Goal: Book appointment/travel/reservation

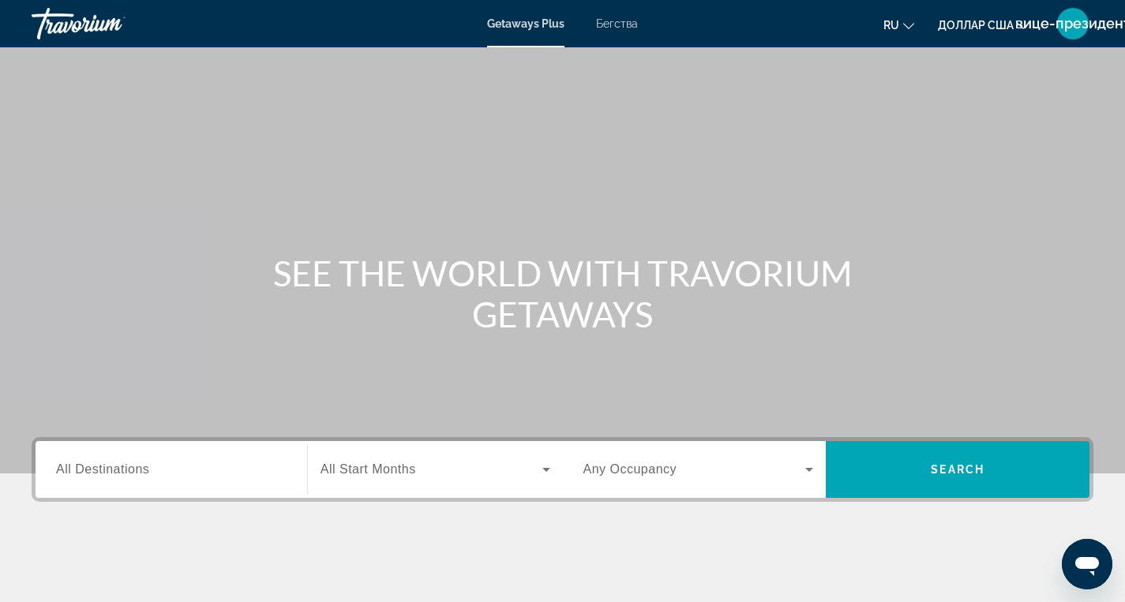
click at [59, 473] on span "All Destinations" at bounding box center [102, 469] width 93 height 13
click at [59, 473] on input "Destination All Destinations" at bounding box center [171, 470] width 231 height 19
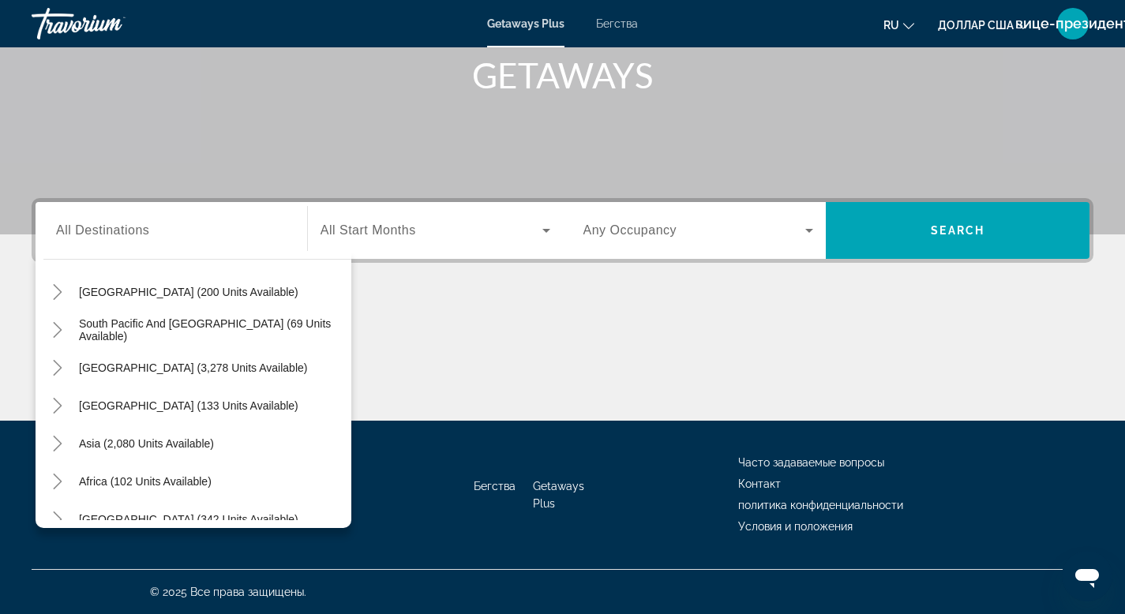
scroll to position [255, 0]
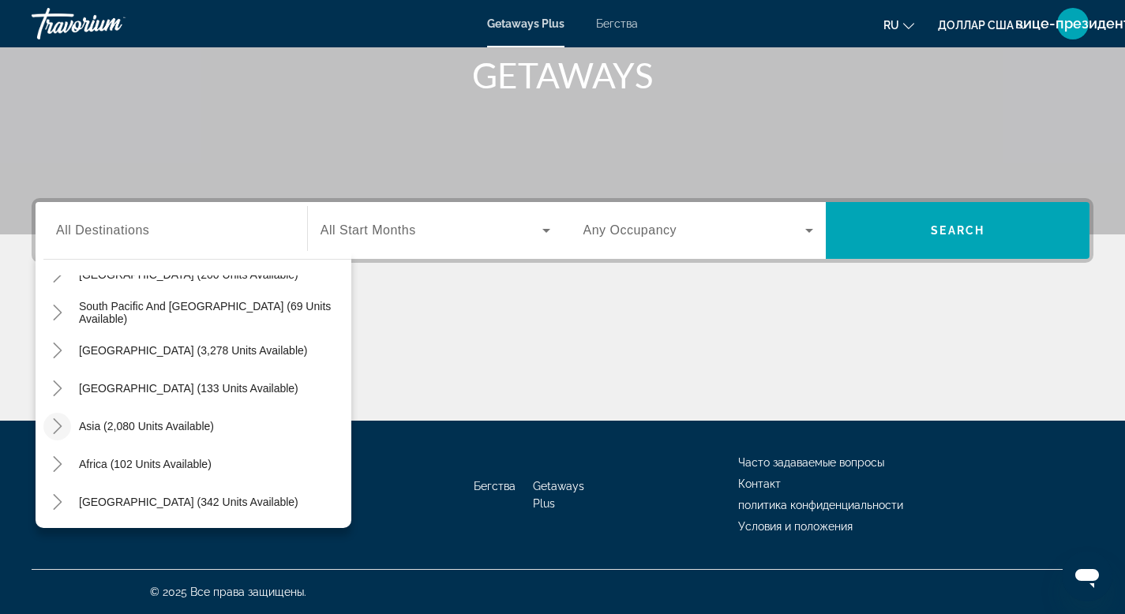
click at [55, 426] on icon "Toggle Asia (2,080 units available)" at bounding box center [58, 426] width 16 height 16
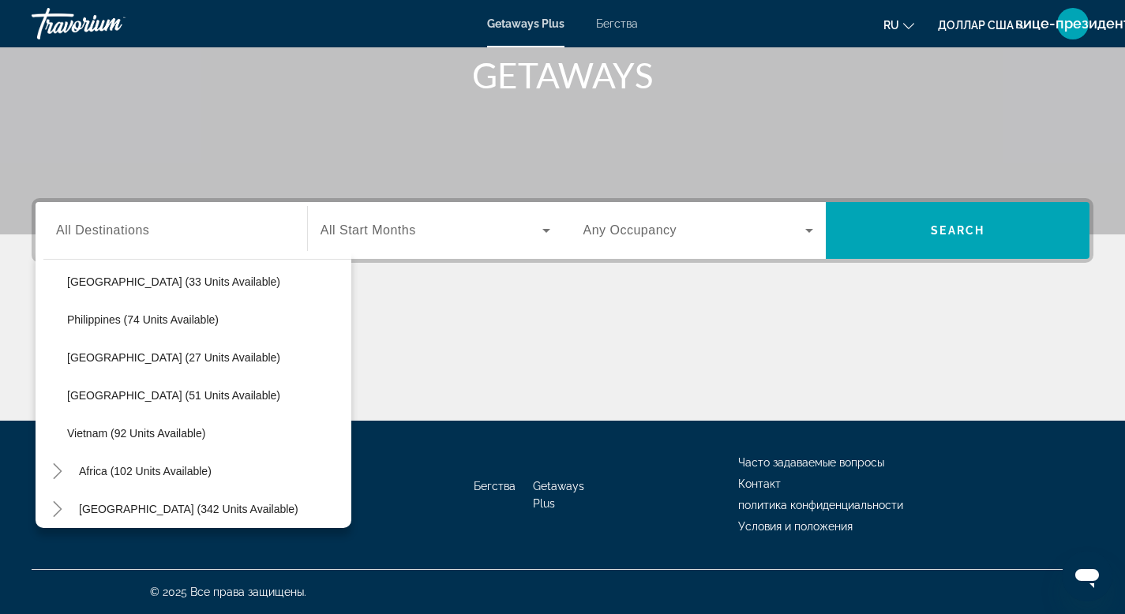
scroll to position [668, 0]
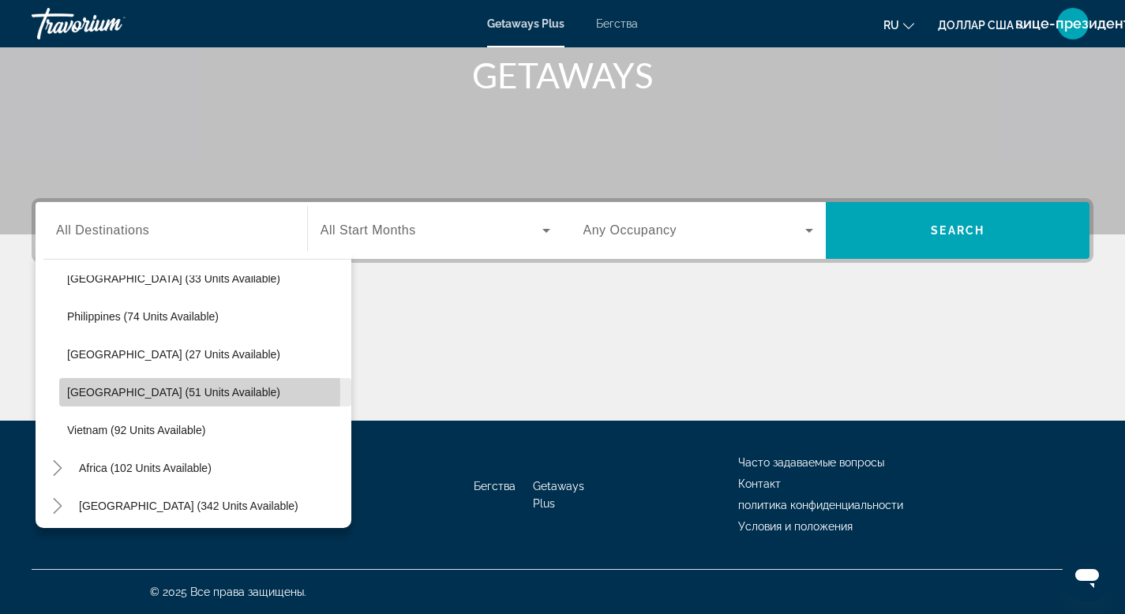
click at [104, 392] on span "Thailand (51 units available)" at bounding box center [173, 392] width 213 height 13
type input "**********"
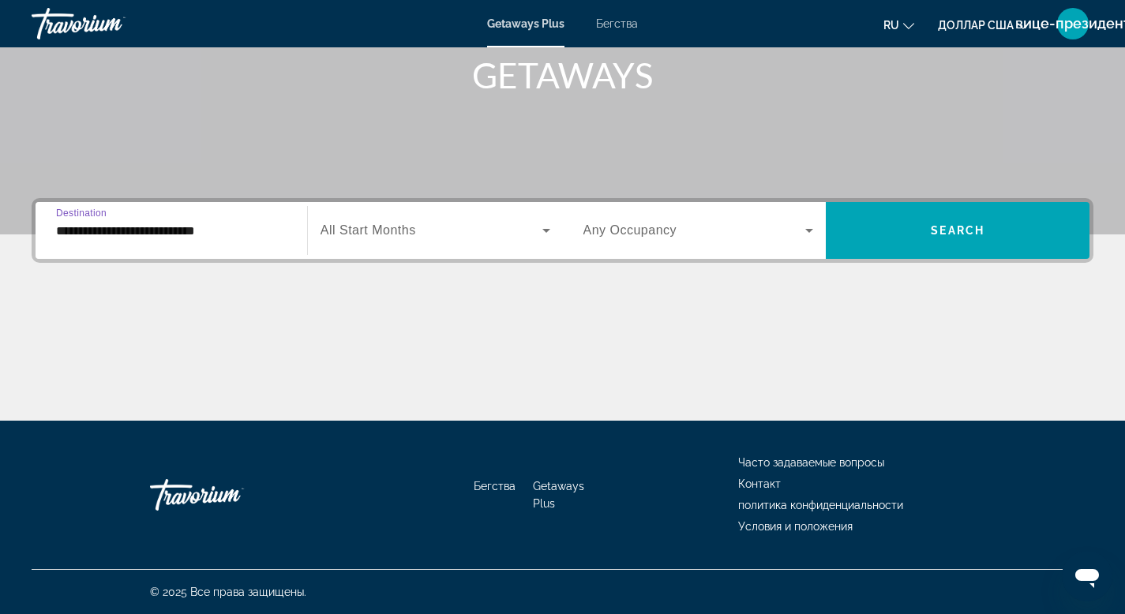
click at [486, 239] on span "Виджет поиска" at bounding box center [432, 230] width 222 height 19
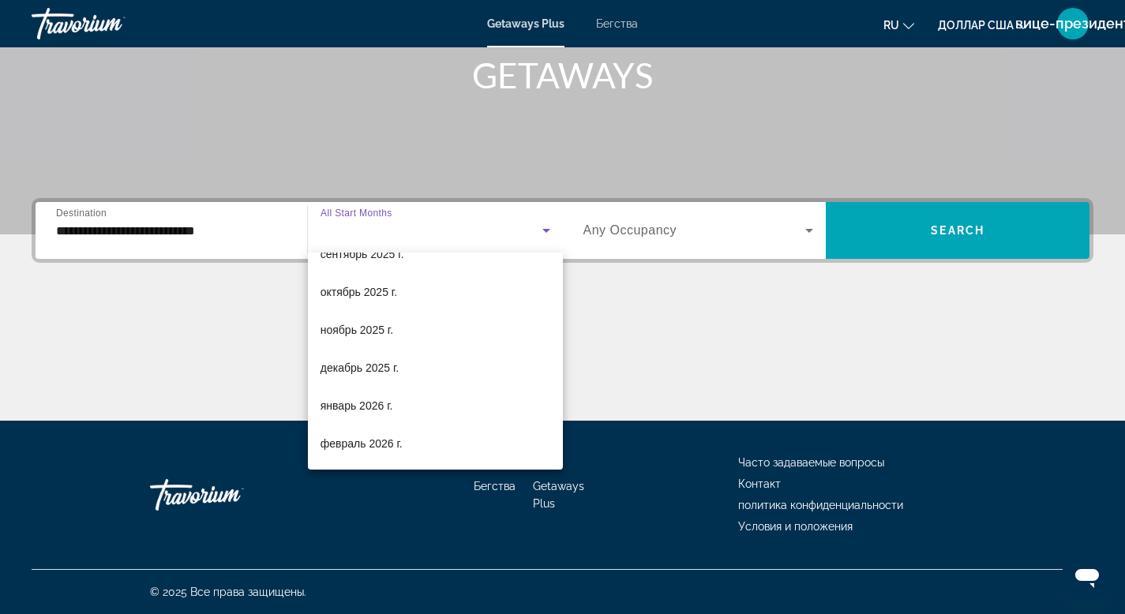
scroll to position [66, 0]
click at [366, 404] on font "январь 2026 г." at bounding box center [357, 402] width 73 height 13
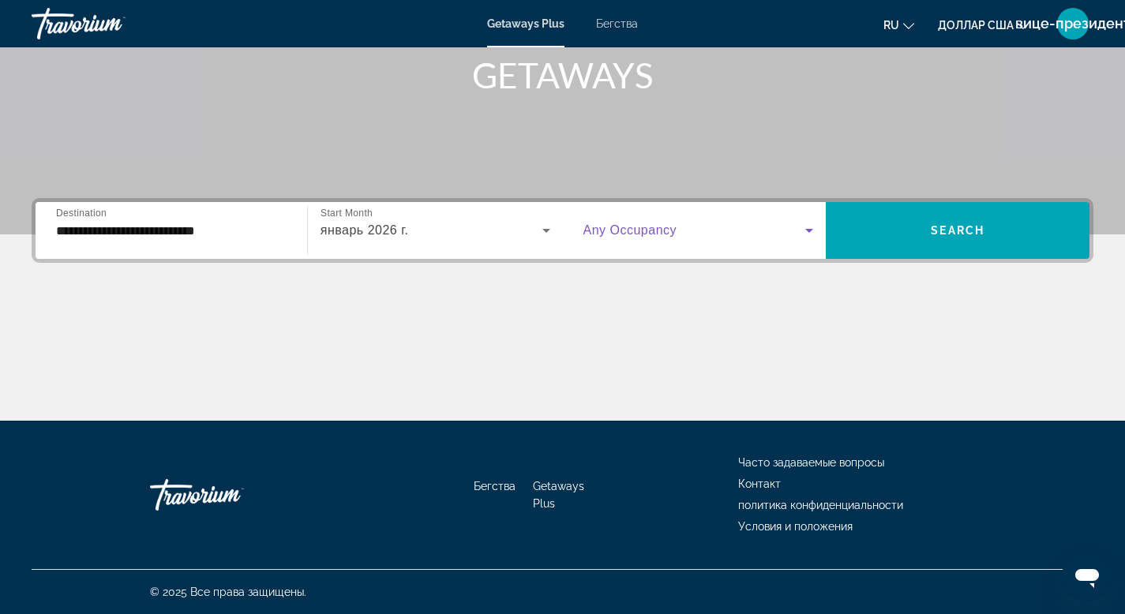
click at [812, 231] on icon "Виджет поиска" at bounding box center [809, 230] width 19 height 19
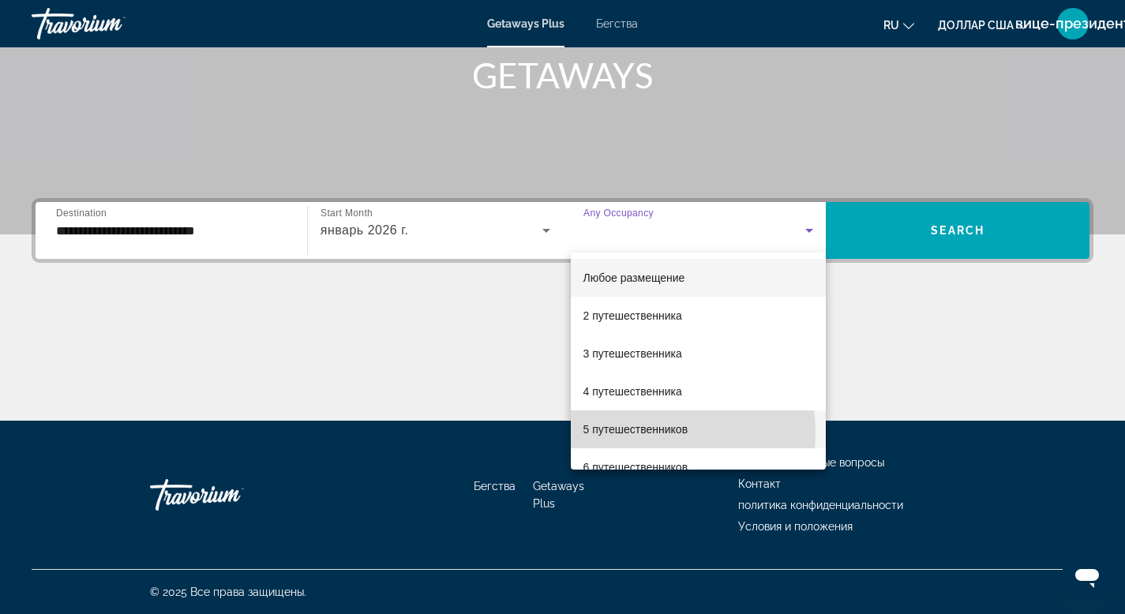
click at [629, 433] on font "5 путешественников" at bounding box center [635, 429] width 105 height 13
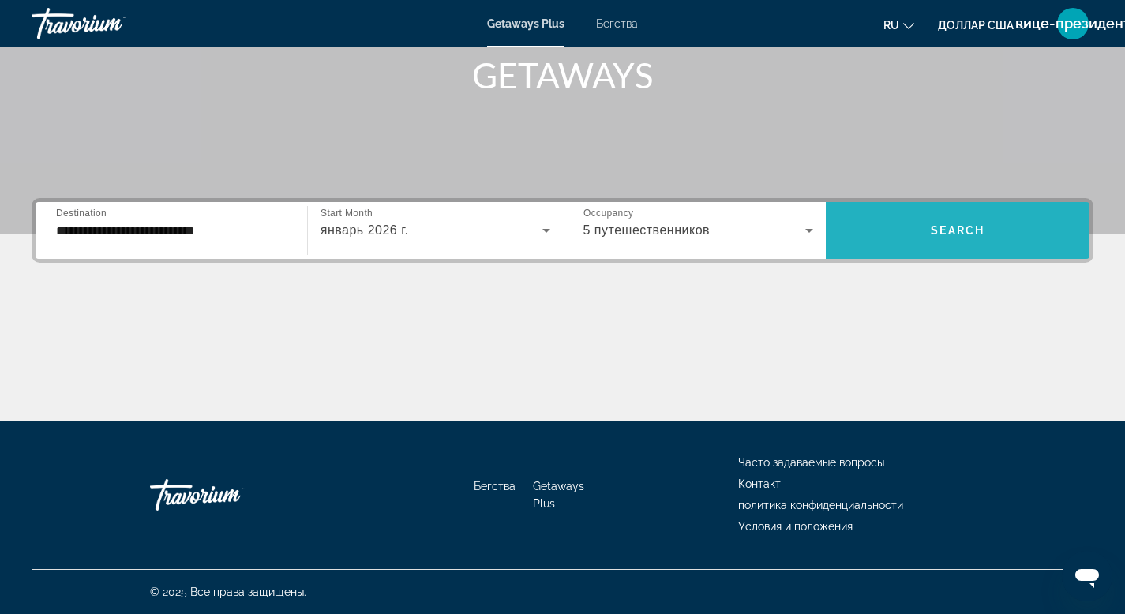
click at [912, 234] on span "Виджет поиска" at bounding box center [958, 231] width 264 height 38
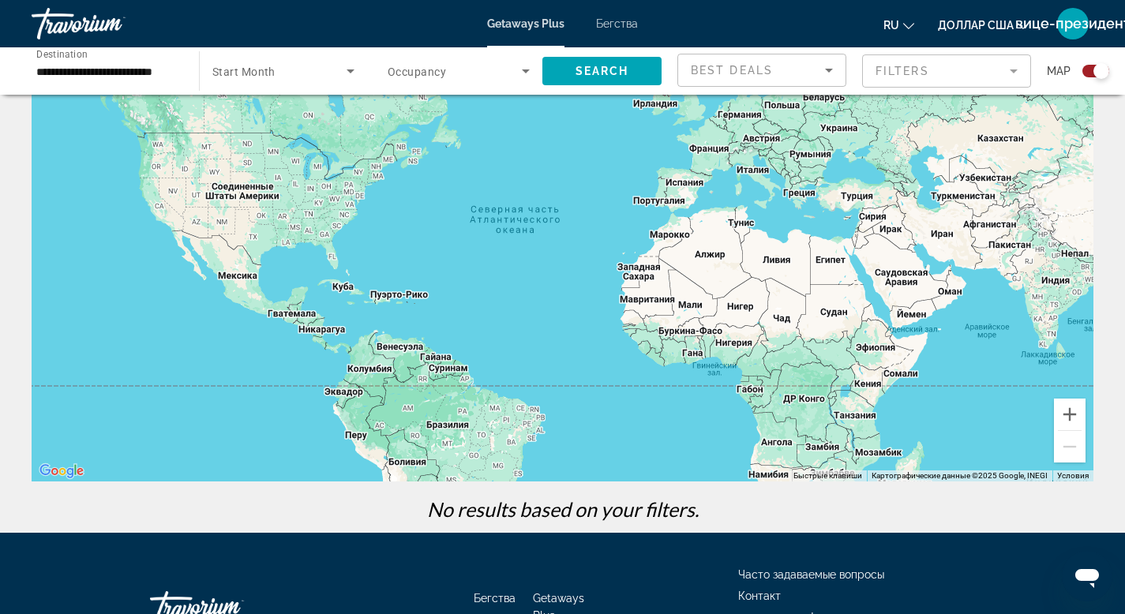
scroll to position [215, 0]
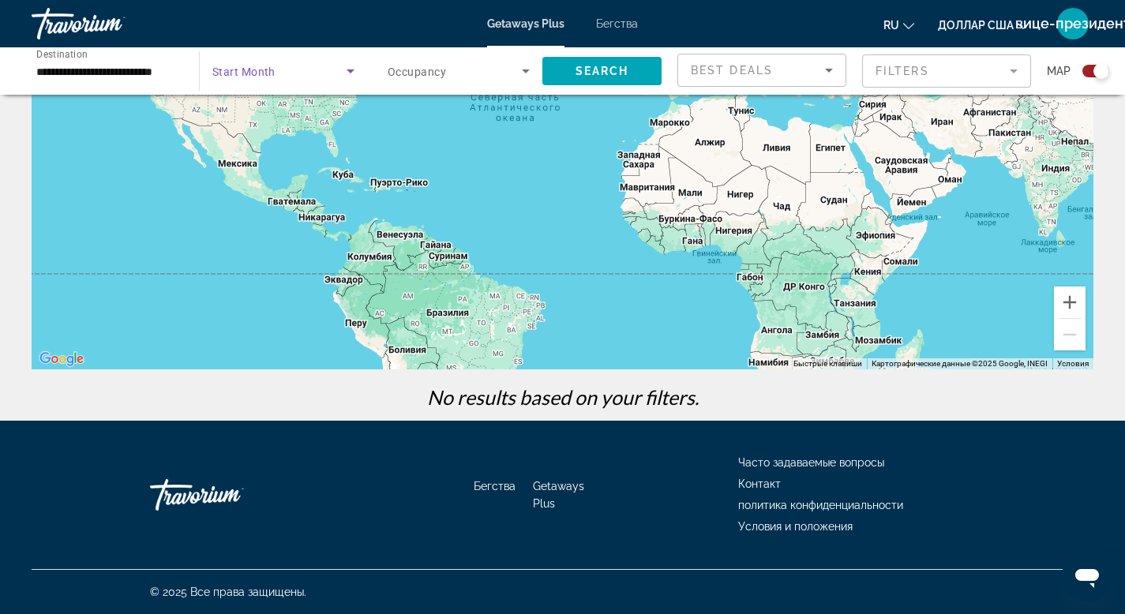
click at [356, 70] on icon "Search widget" at bounding box center [350, 71] width 19 height 19
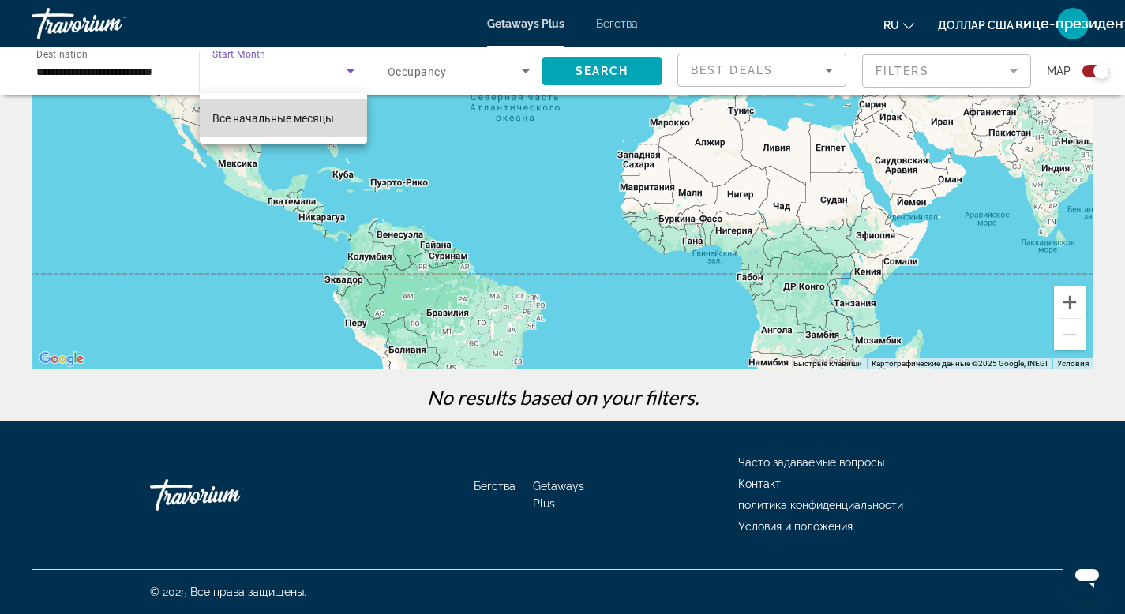
click at [306, 118] on font "Все начальные месяцы" at bounding box center [273, 118] width 122 height 13
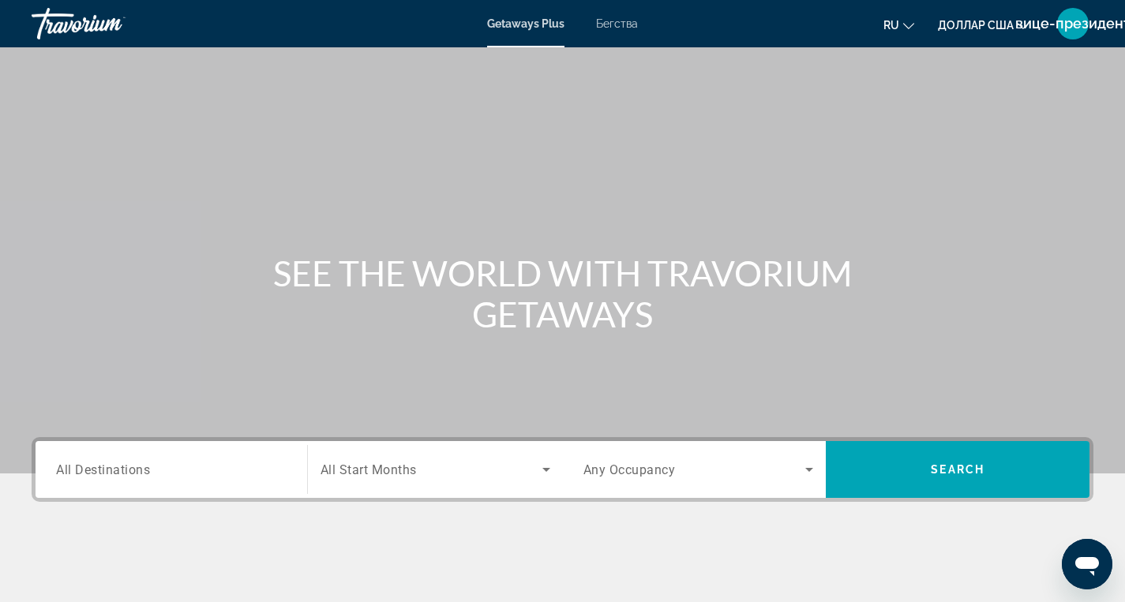
click at [75, 468] on span "All Destinations" at bounding box center [103, 469] width 94 height 15
click at [75, 468] on input "Destination All Destinations" at bounding box center [171, 470] width 231 height 19
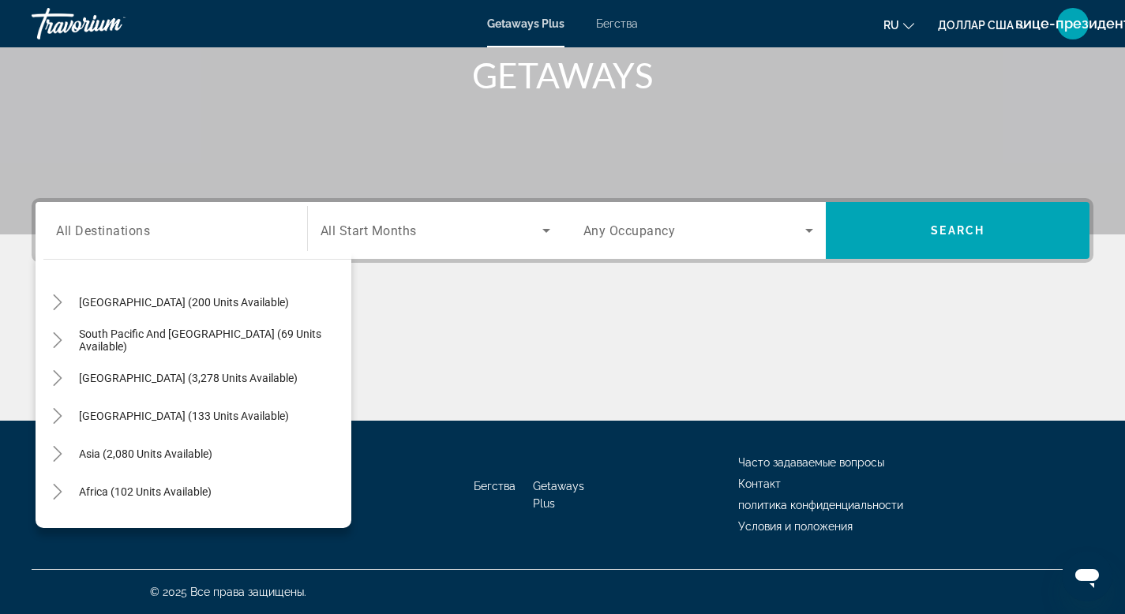
scroll to position [256, 0]
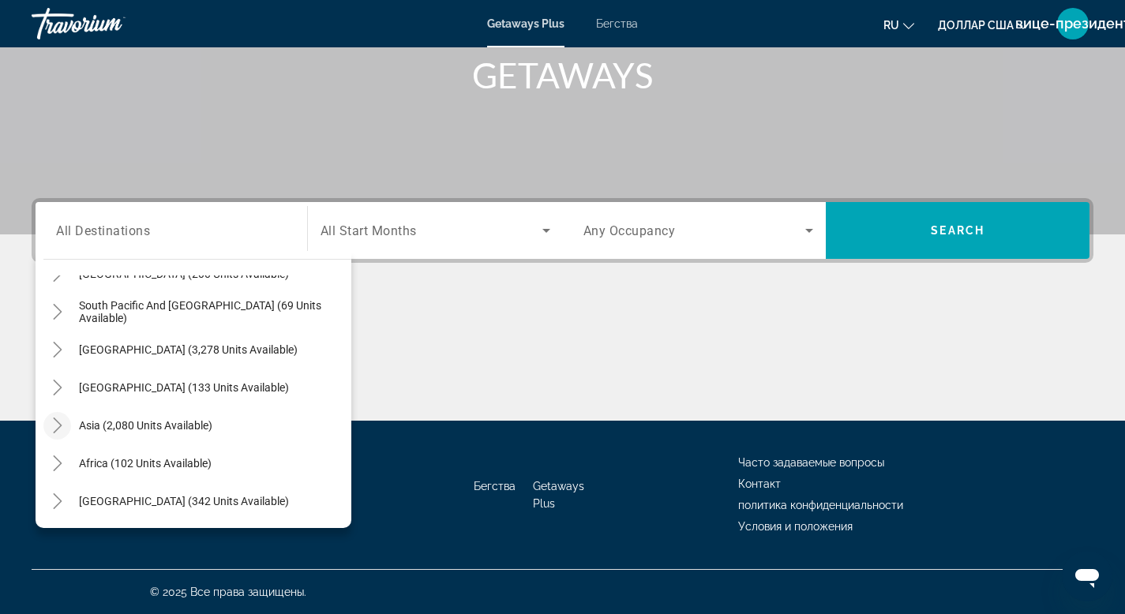
click at [56, 428] on icon "Toggle Asia (2,080 units available)" at bounding box center [58, 426] width 16 height 16
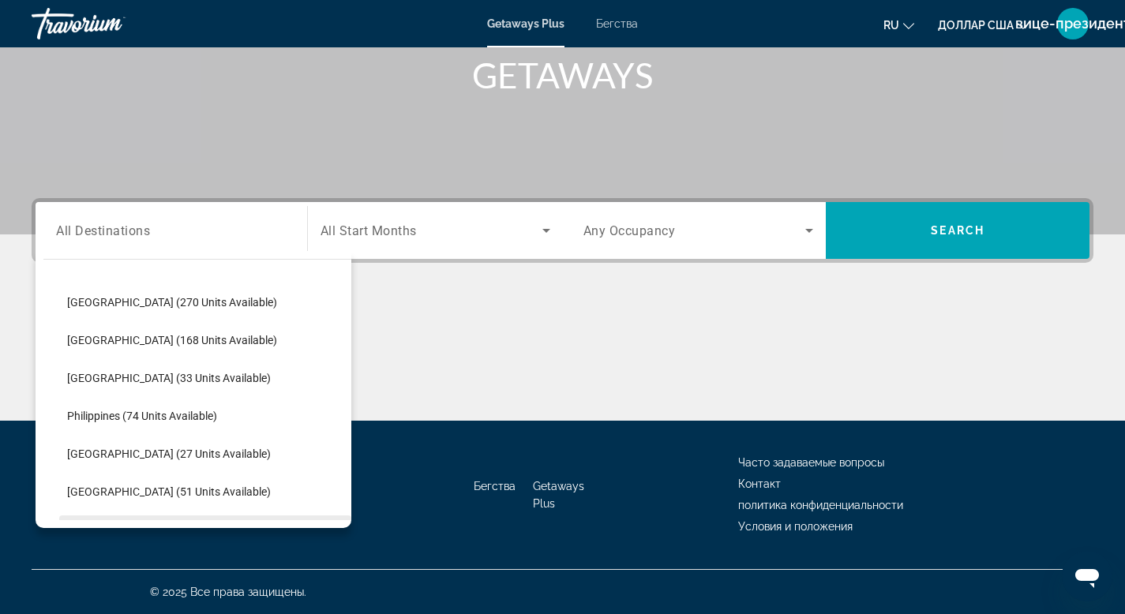
scroll to position [673, 0]
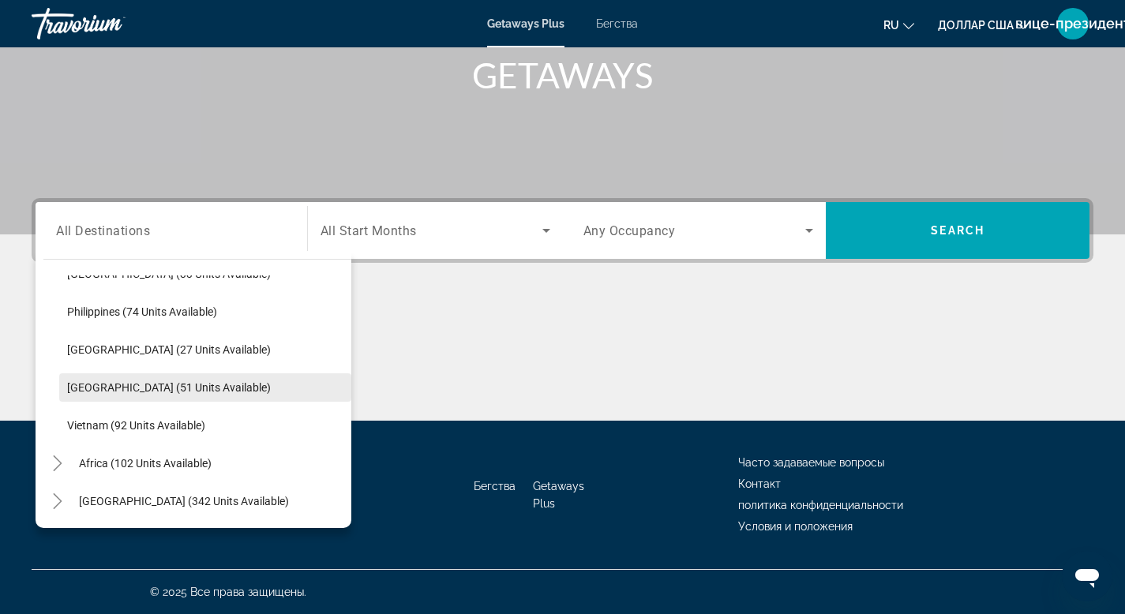
click at [92, 388] on span "Thailand (51 units available)" at bounding box center [169, 387] width 204 height 13
type input "**********"
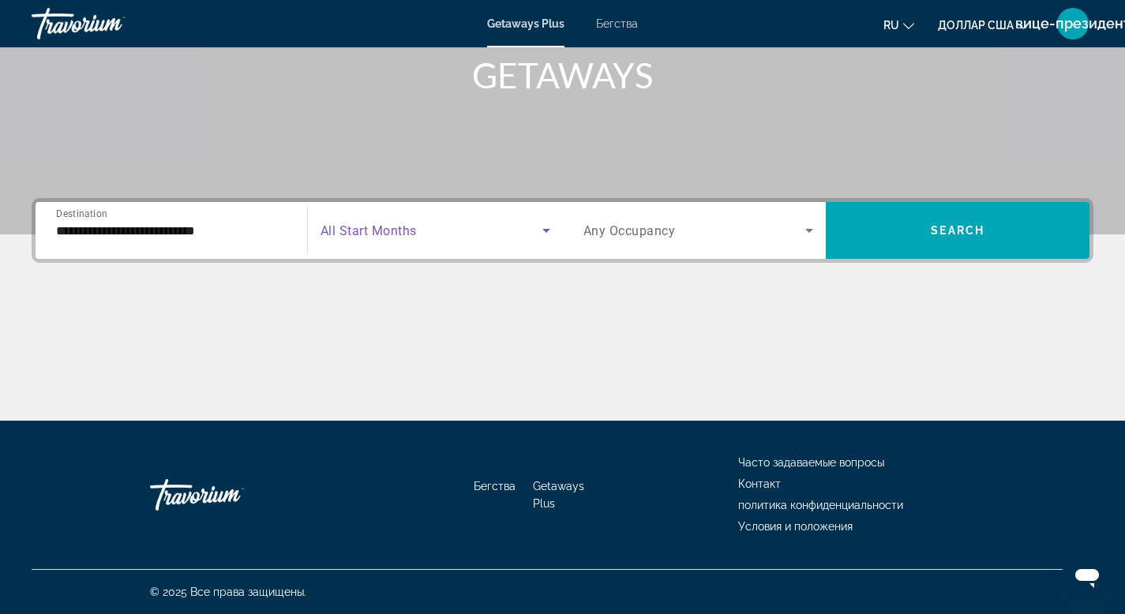
click at [478, 229] on span "Search widget" at bounding box center [432, 230] width 222 height 19
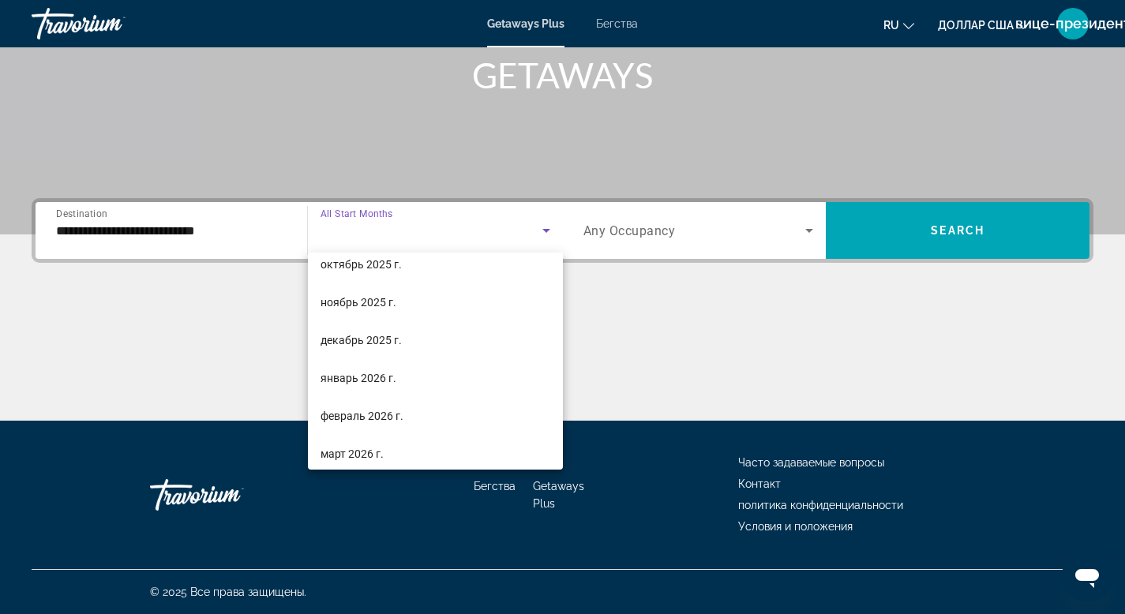
scroll to position [97, 0]
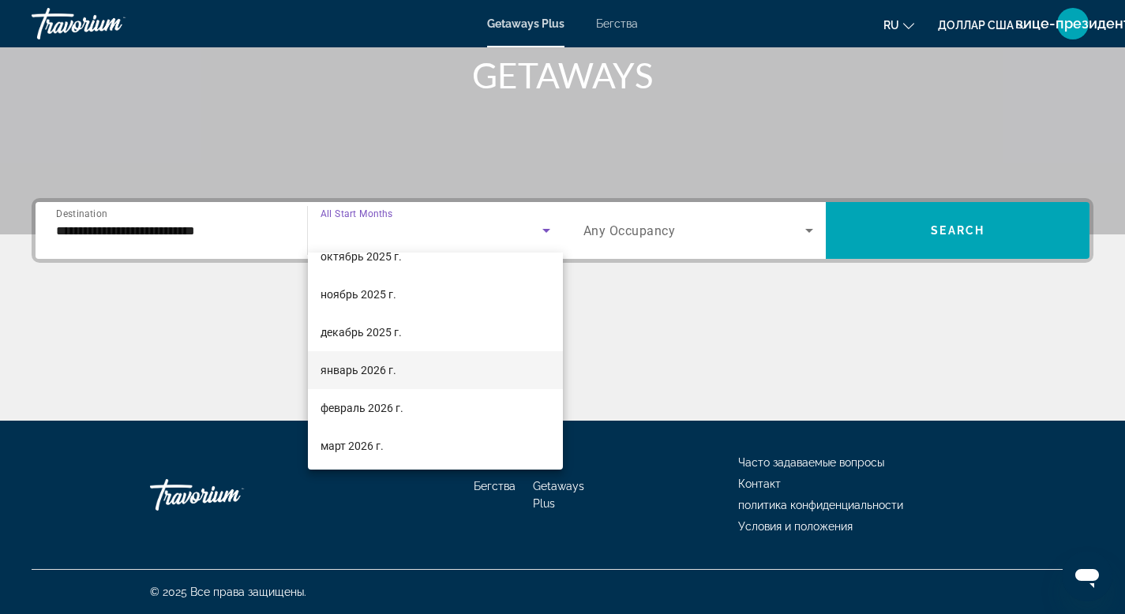
click at [325, 367] on font "январь 2026 г." at bounding box center [359, 370] width 76 height 13
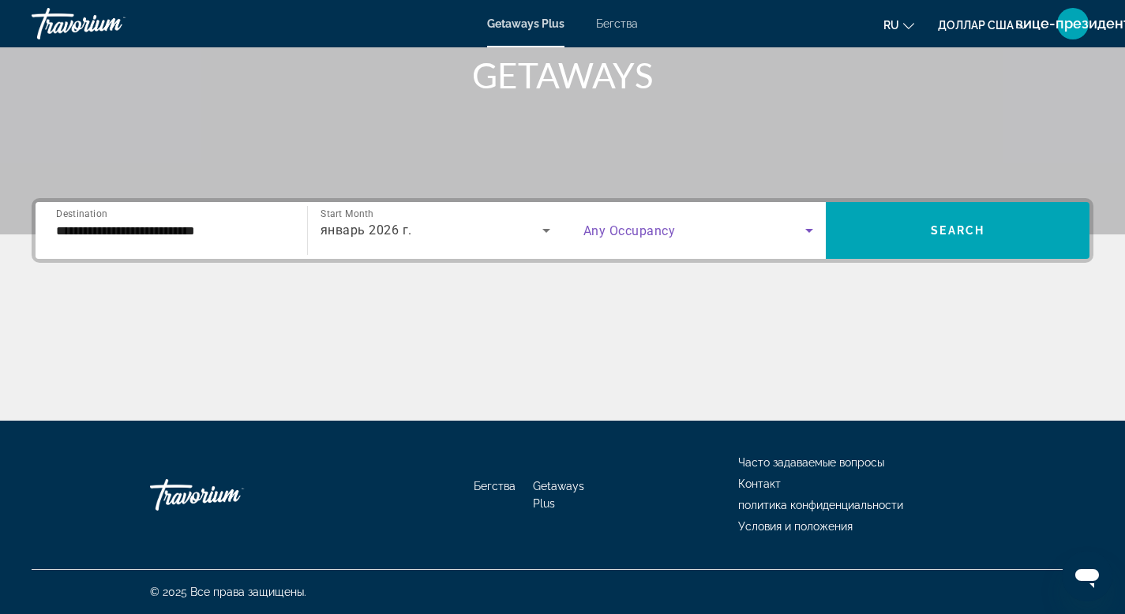
click at [808, 229] on icon "Search widget" at bounding box center [809, 231] width 8 height 4
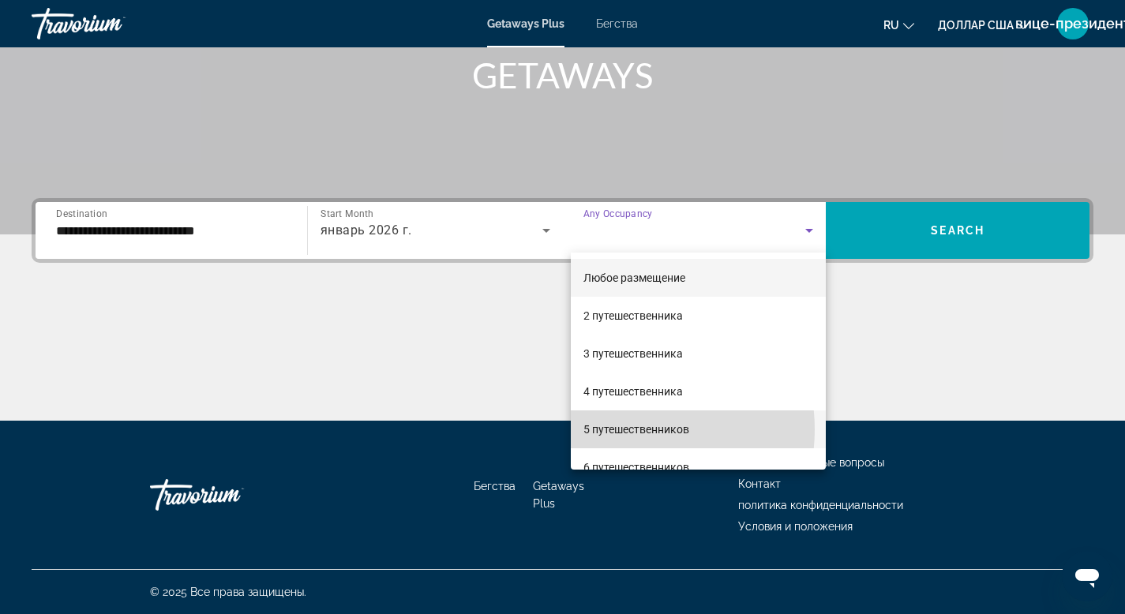
click at [628, 430] on font "5 путешественников" at bounding box center [636, 429] width 106 height 13
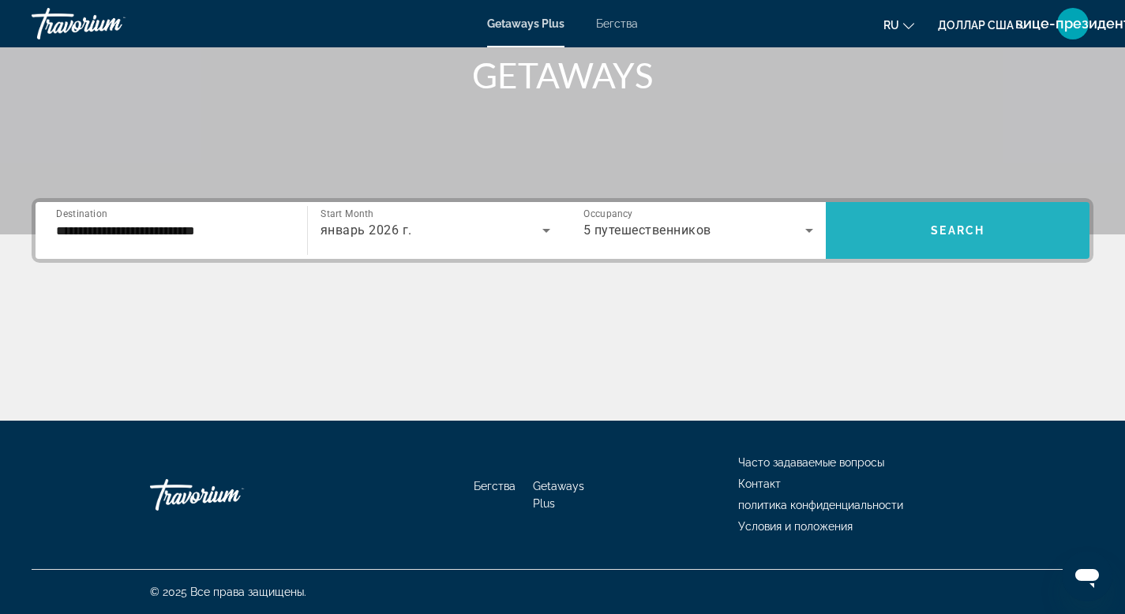
click at [965, 228] on span "Search" at bounding box center [958, 230] width 54 height 13
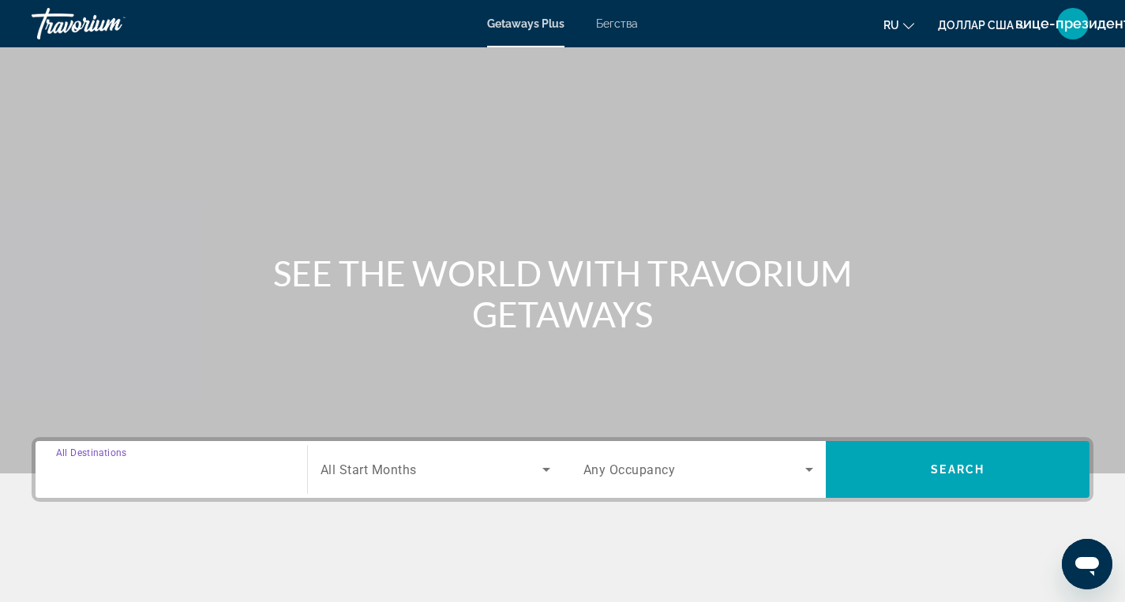
click at [228, 472] on input "Destination All Destinations" at bounding box center [171, 470] width 231 height 19
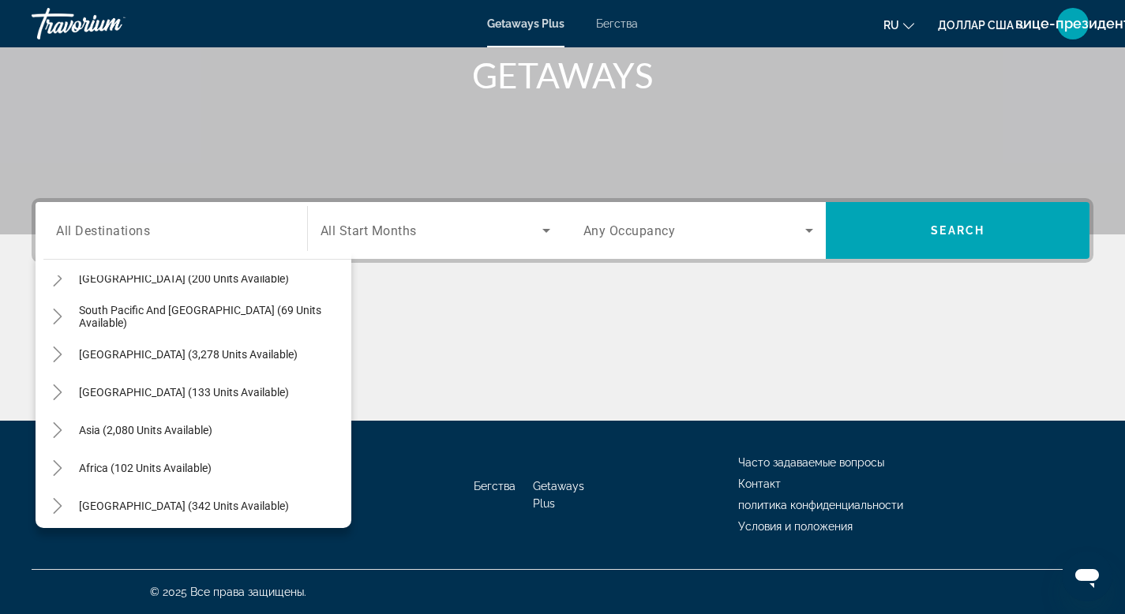
scroll to position [256, 0]
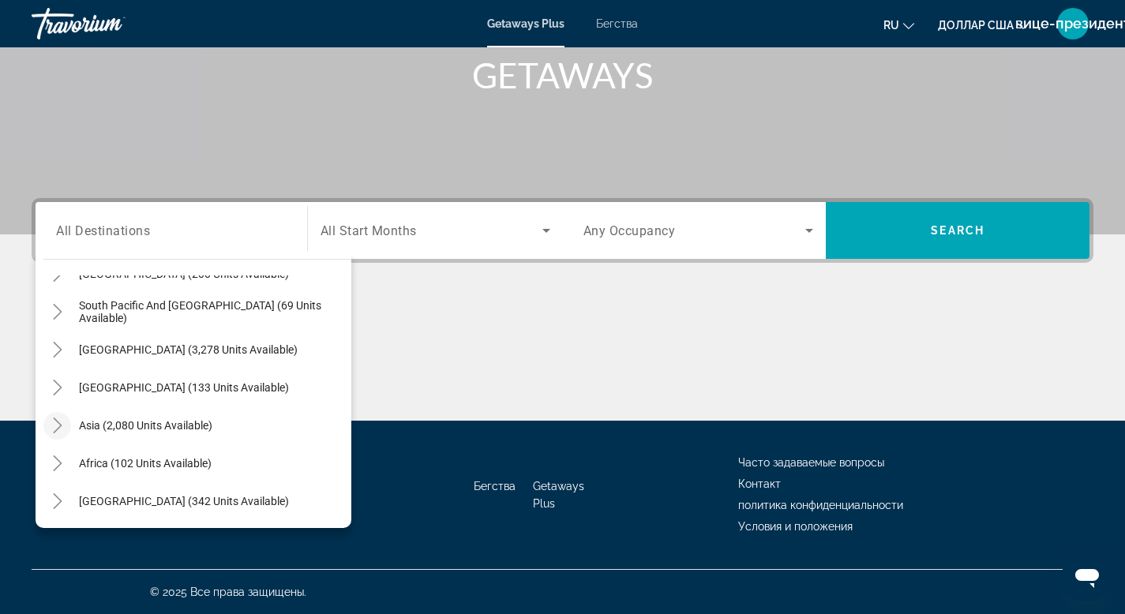
click at [59, 425] on icon "Toggle Asia (2,080 units available)" at bounding box center [58, 426] width 16 height 16
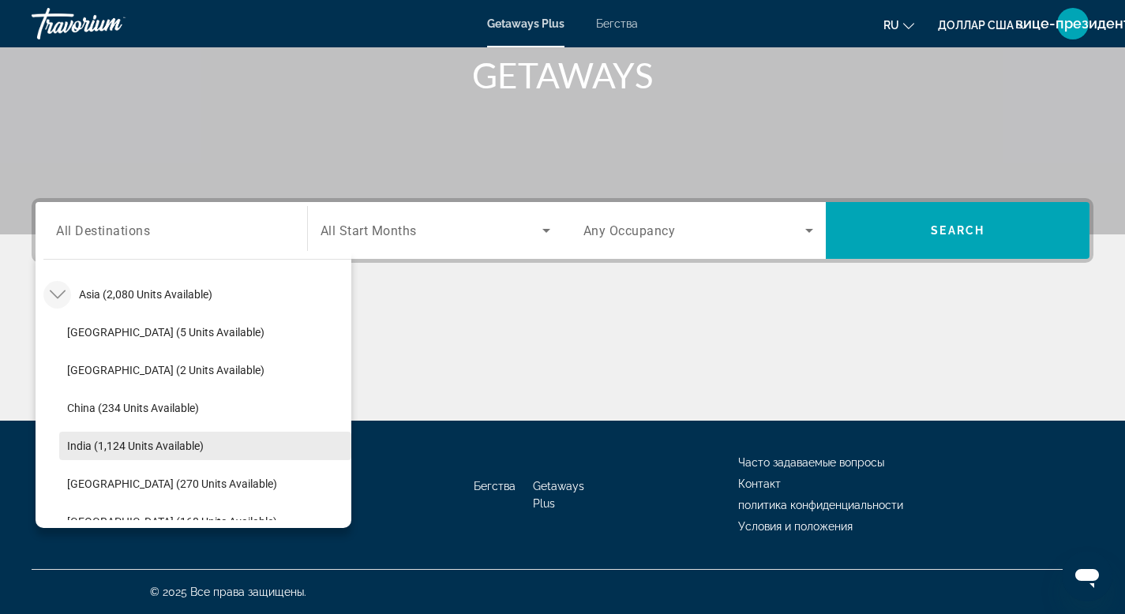
click at [88, 449] on span "India (1,124 units available)" at bounding box center [135, 446] width 137 height 13
type input "**********"
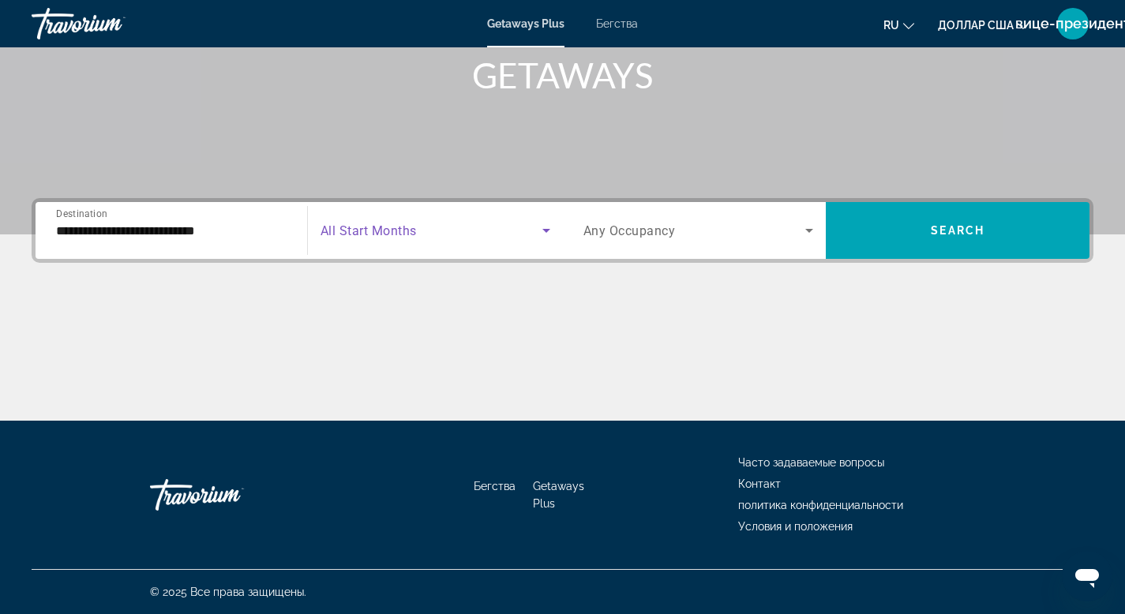
click at [491, 236] on span "Search widget" at bounding box center [432, 230] width 222 height 19
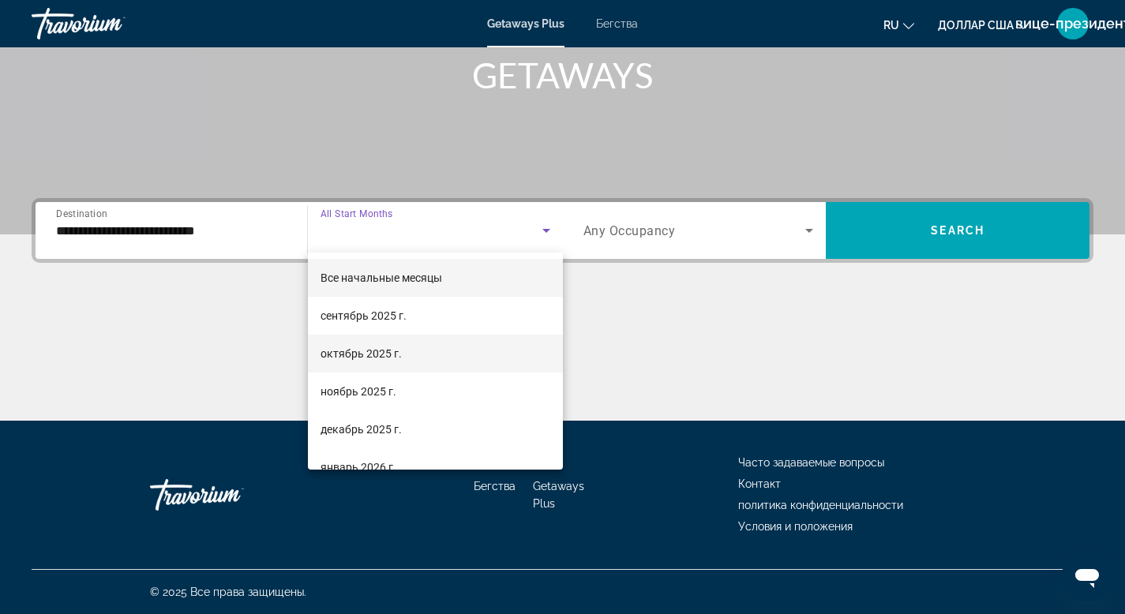
click at [357, 354] on font "октябрь 2025 г." at bounding box center [361, 353] width 81 height 13
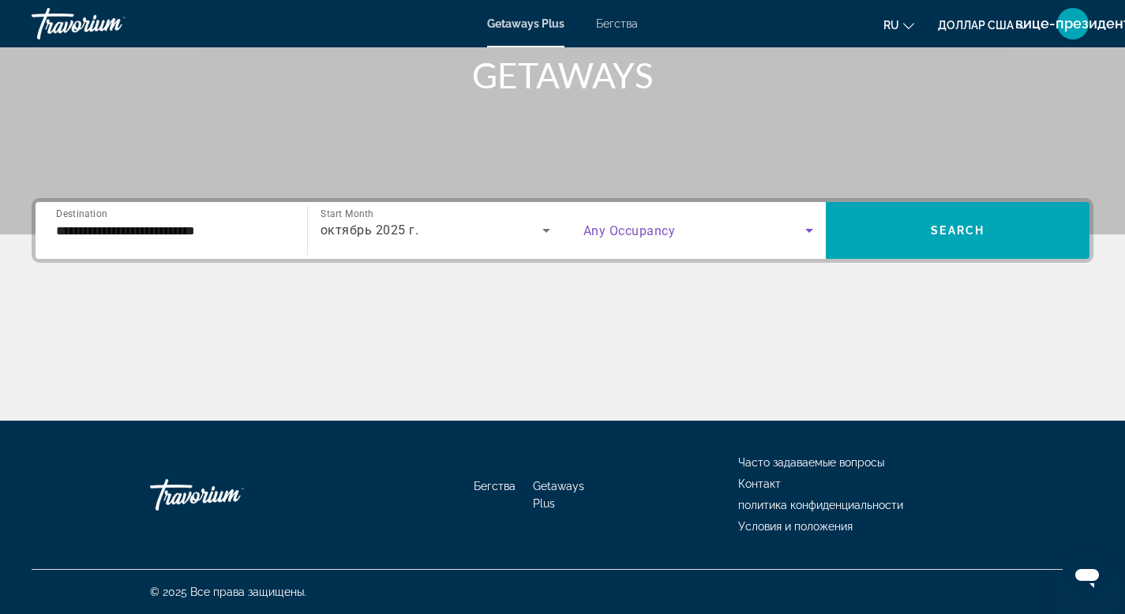
click at [809, 230] on icon "Search widget" at bounding box center [809, 231] width 8 height 4
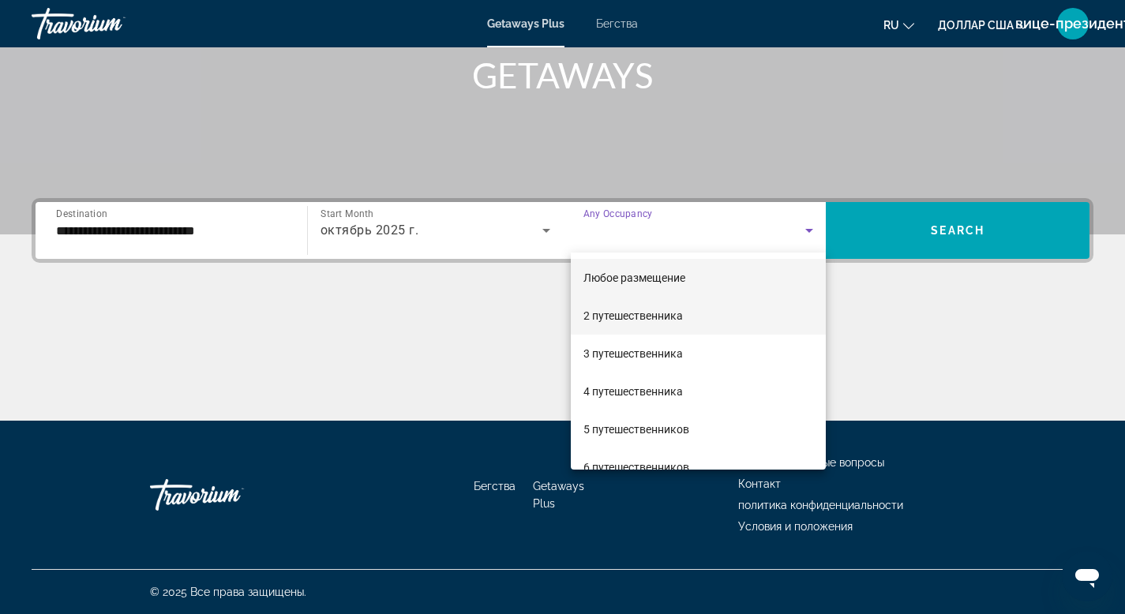
click at [625, 315] on font "2 путешественника" at bounding box center [632, 316] width 99 height 13
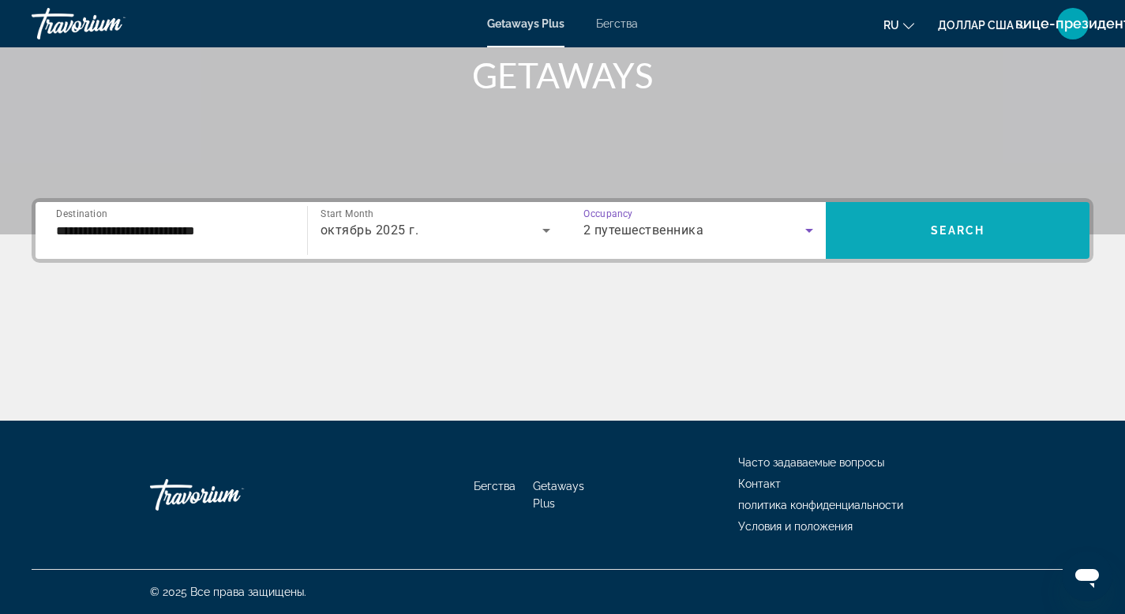
click at [961, 239] on span "Search widget" at bounding box center [958, 231] width 264 height 38
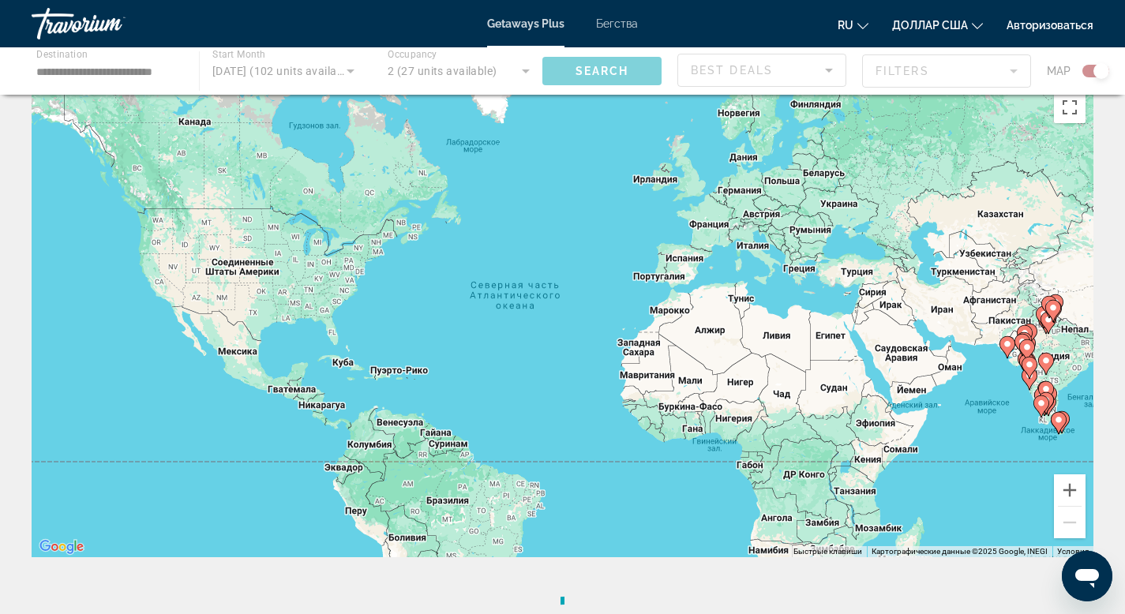
scroll to position [9, 0]
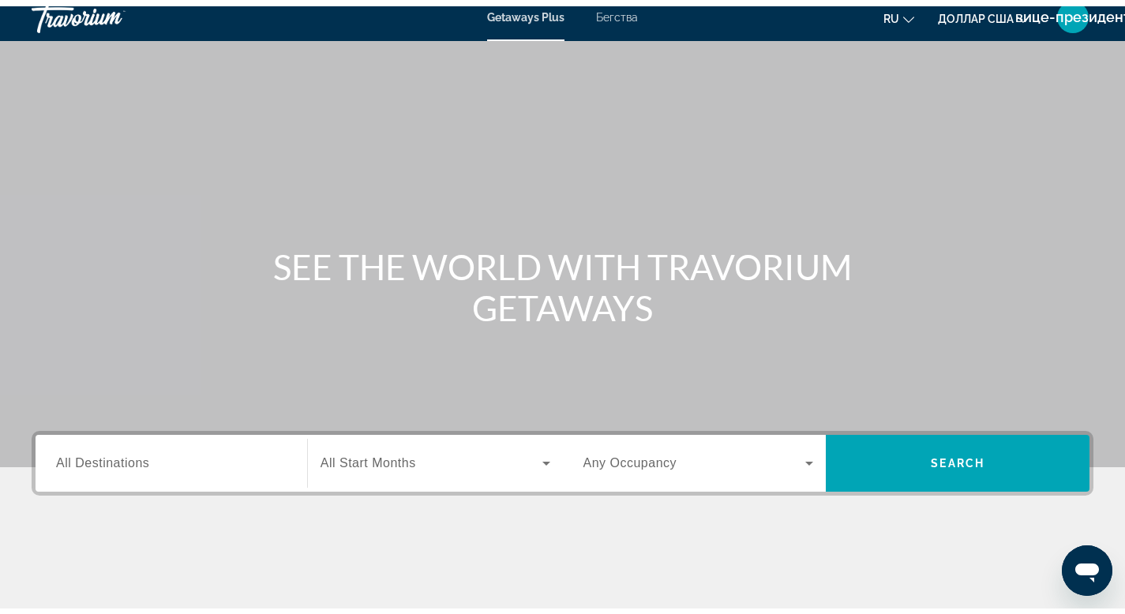
scroll to position [76, 0]
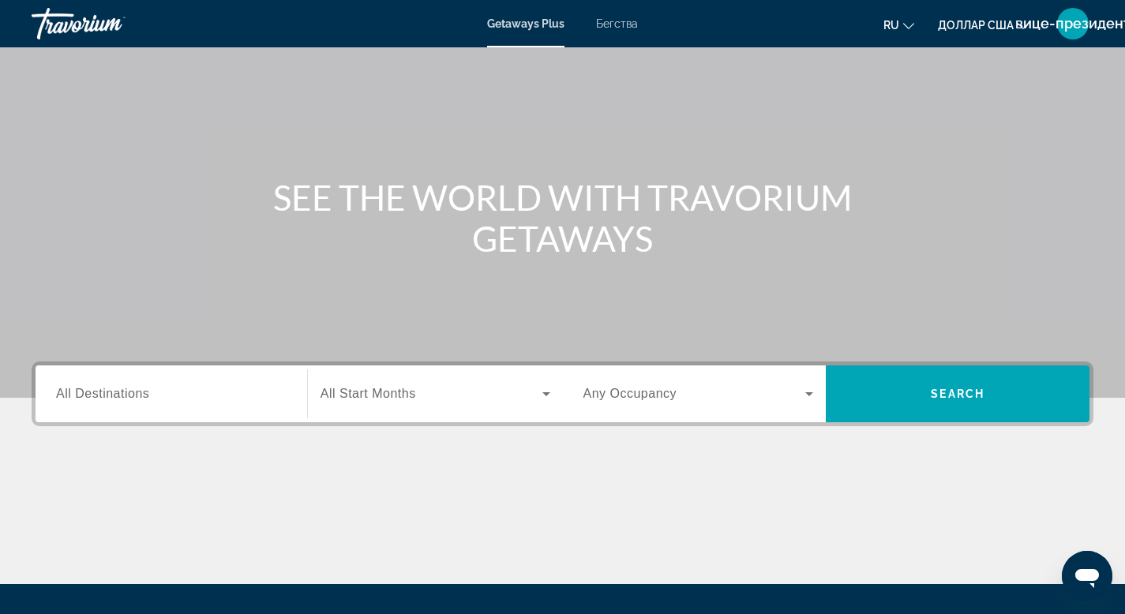
click at [242, 401] on input "Destination All Destinations" at bounding box center [171, 394] width 231 height 19
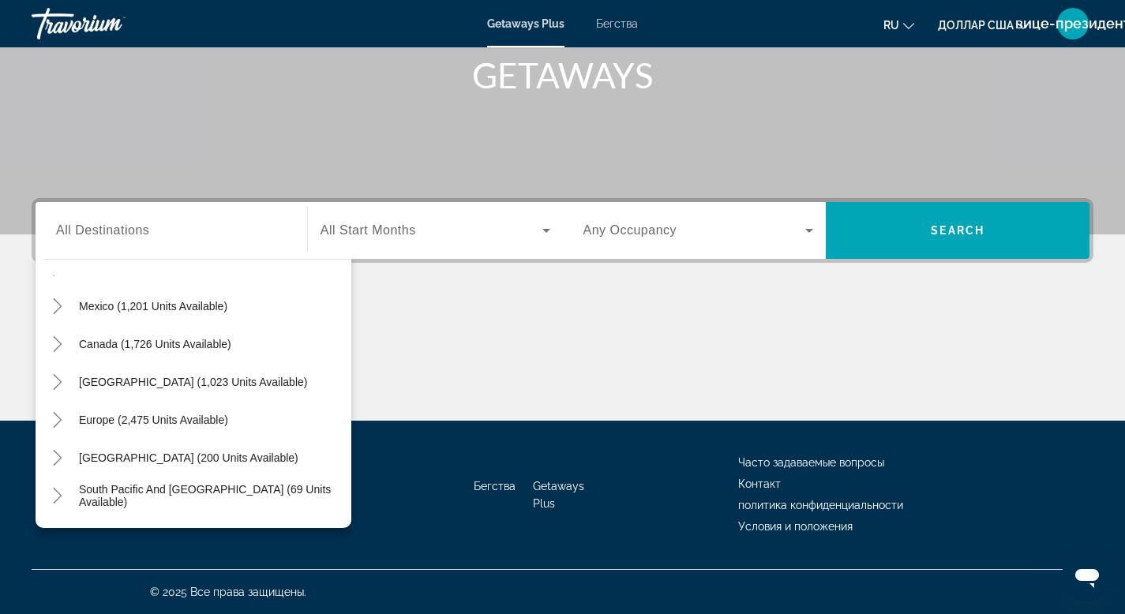
scroll to position [77, 0]
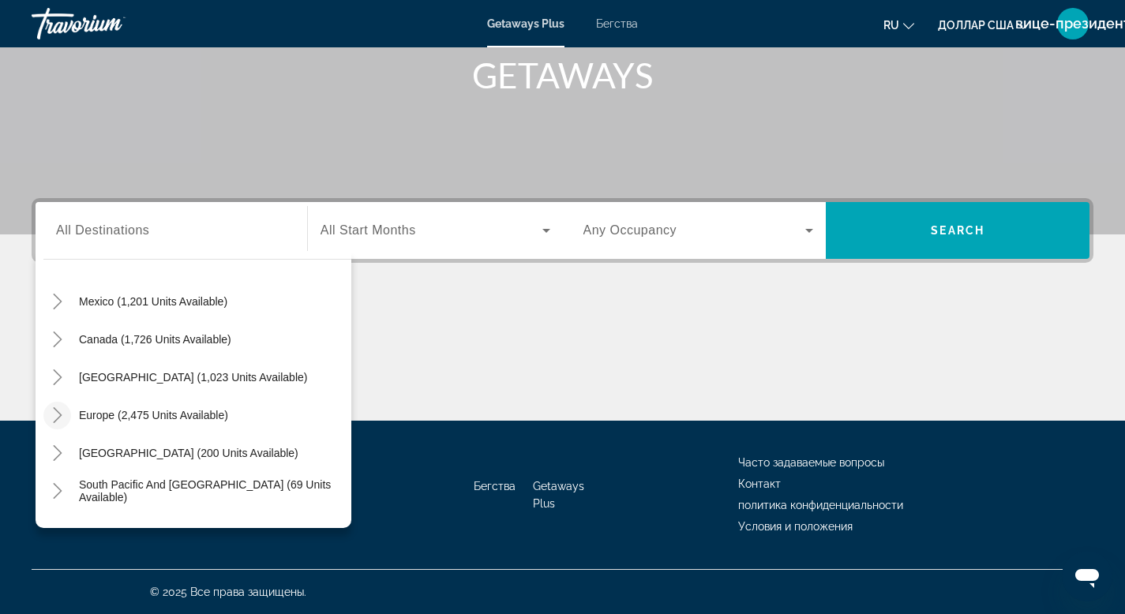
click at [58, 415] on icon "Toggle Europe (2,475 units available)" at bounding box center [58, 415] width 16 height 16
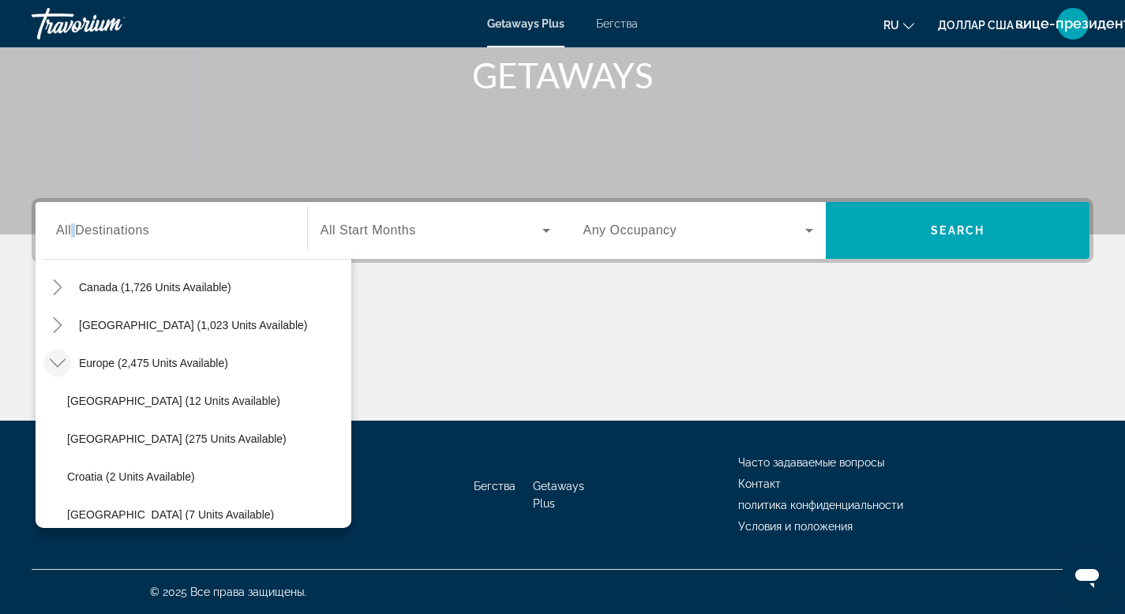
scroll to position [116, 0]
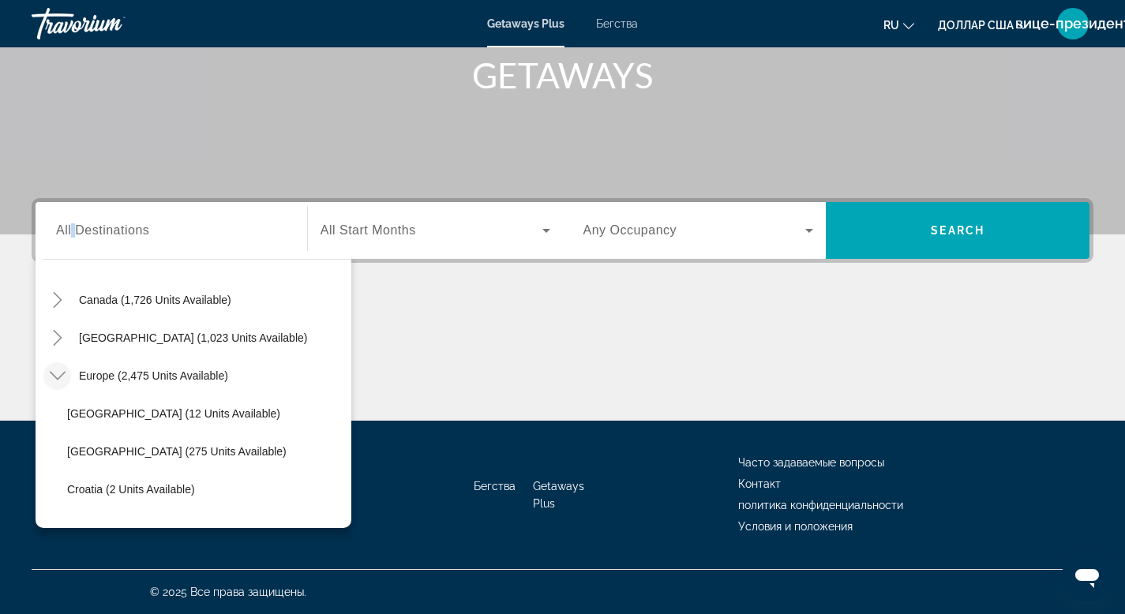
click at [63, 375] on icon "Toggle Europe (2,475 units available)" at bounding box center [58, 376] width 16 height 16
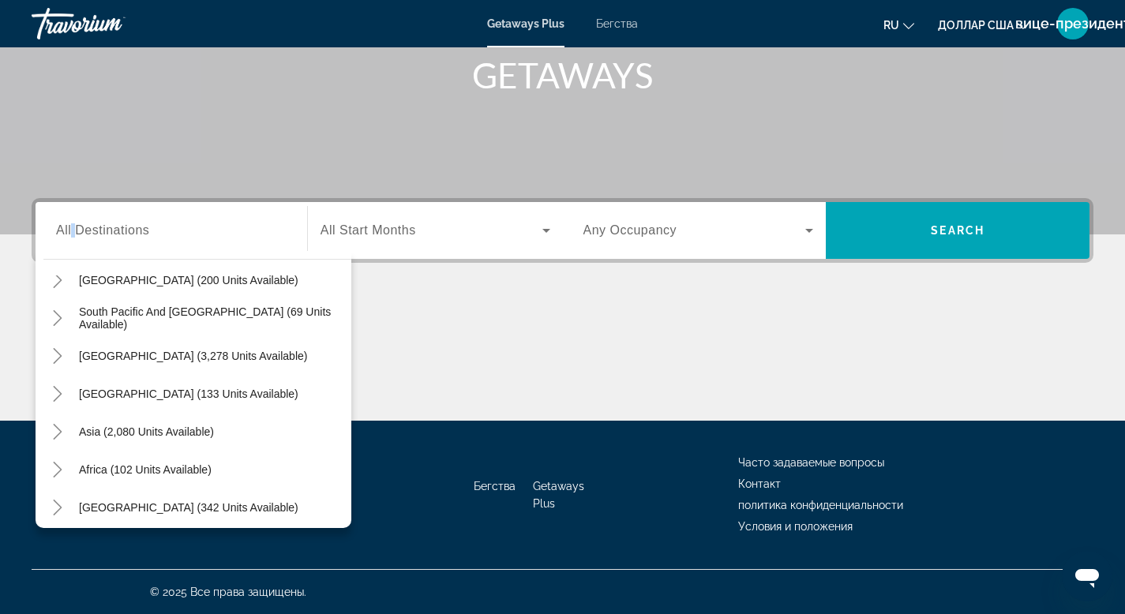
scroll to position [256, 0]
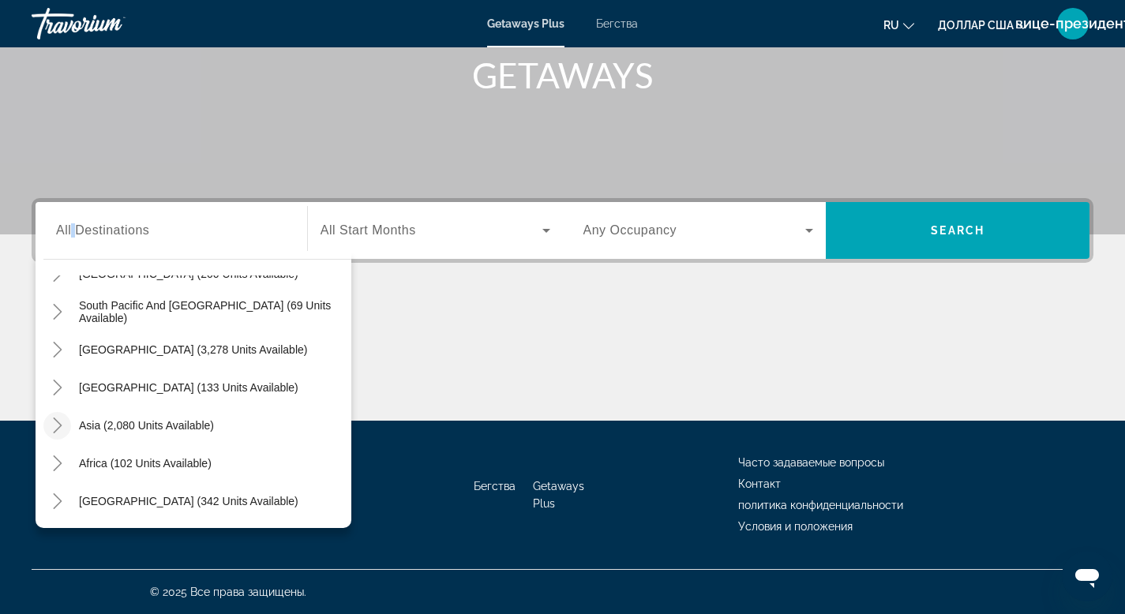
click at [59, 426] on icon "Toggle Asia (2,080 units available)" at bounding box center [58, 426] width 16 height 16
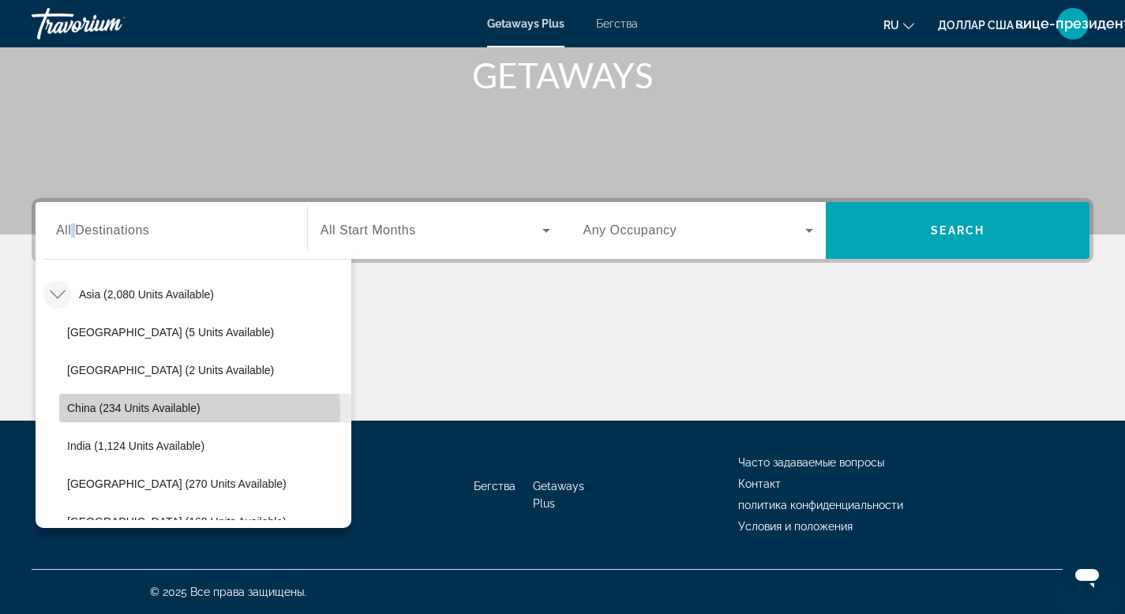
click at [153, 414] on span "China (234 units available)" at bounding box center [133, 408] width 133 height 13
type input "**********"
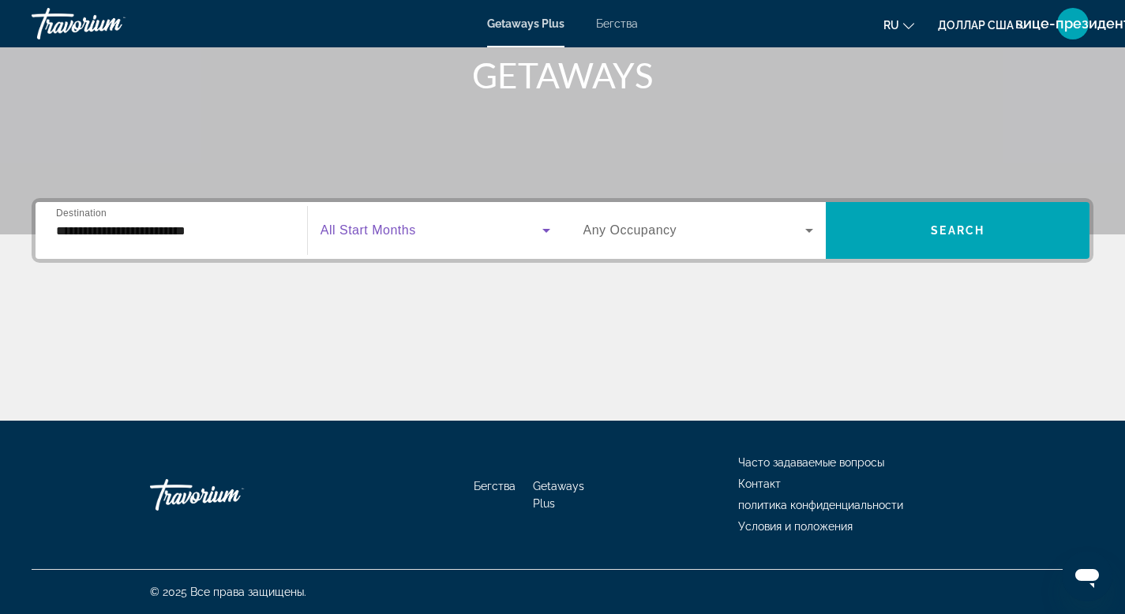
click at [544, 228] on icon "Виджет поиска" at bounding box center [546, 230] width 19 height 19
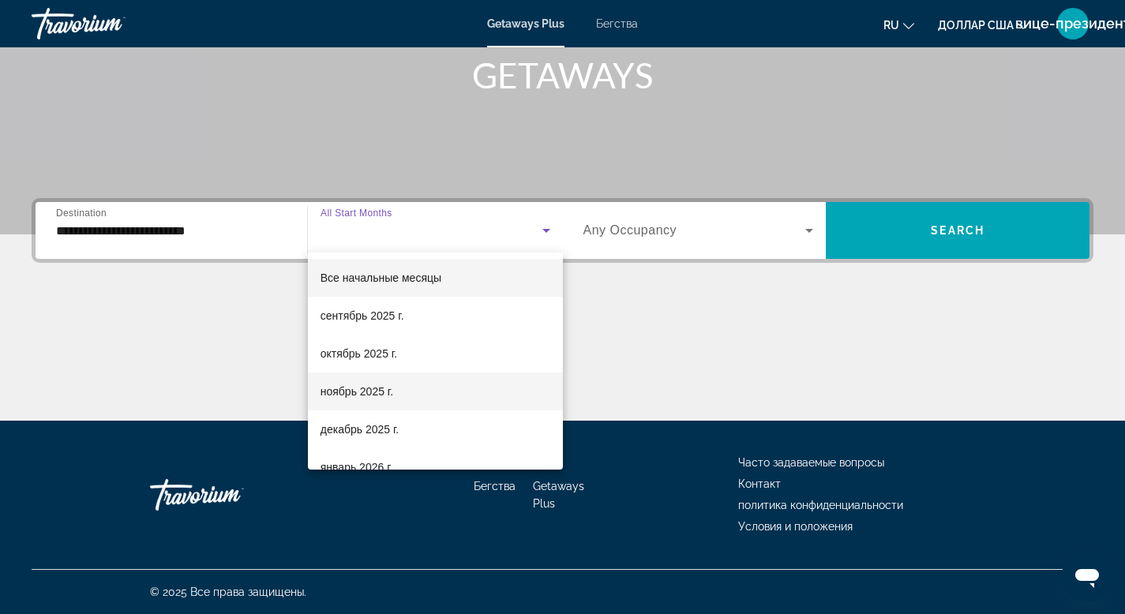
click at [356, 393] on font "ноябрь 2025 г." at bounding box center [357, 391] width 73 height 13
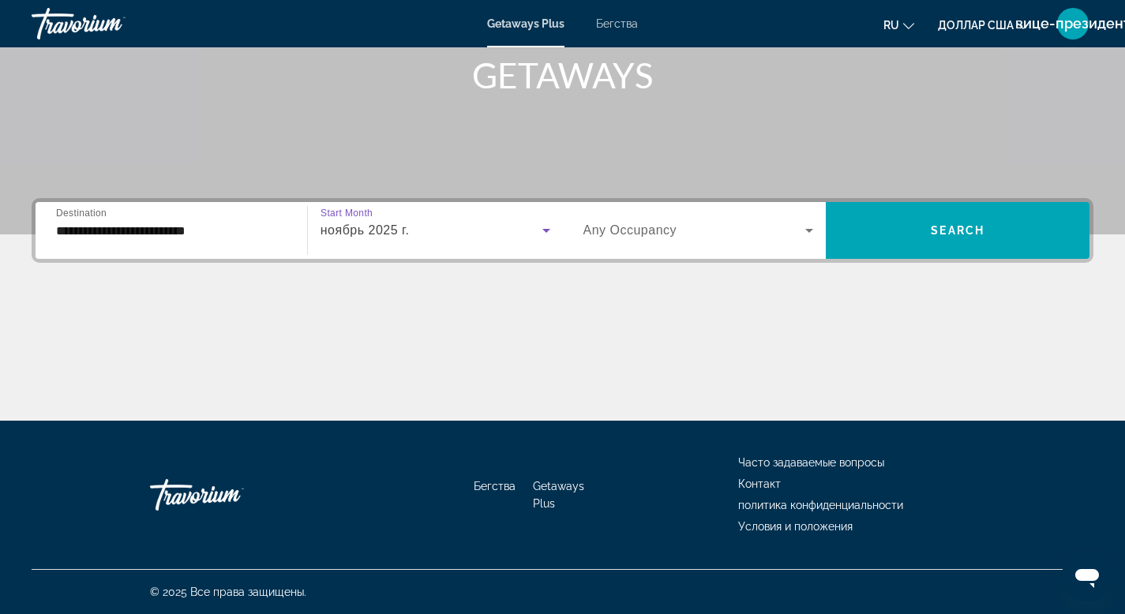
click at [810, 228] on icon "Виджет поиска" at bounding box center [809, 230] width 19 height 19
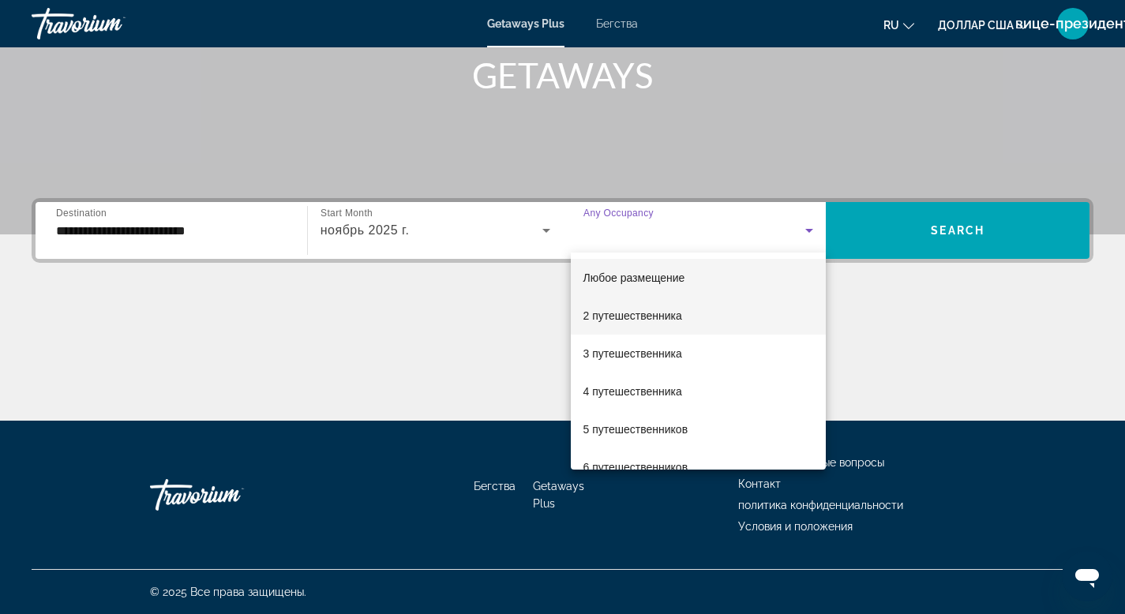
click at [628, 318] on font "2 путешественника" at bounding box center [632, 316] width 99 height 13
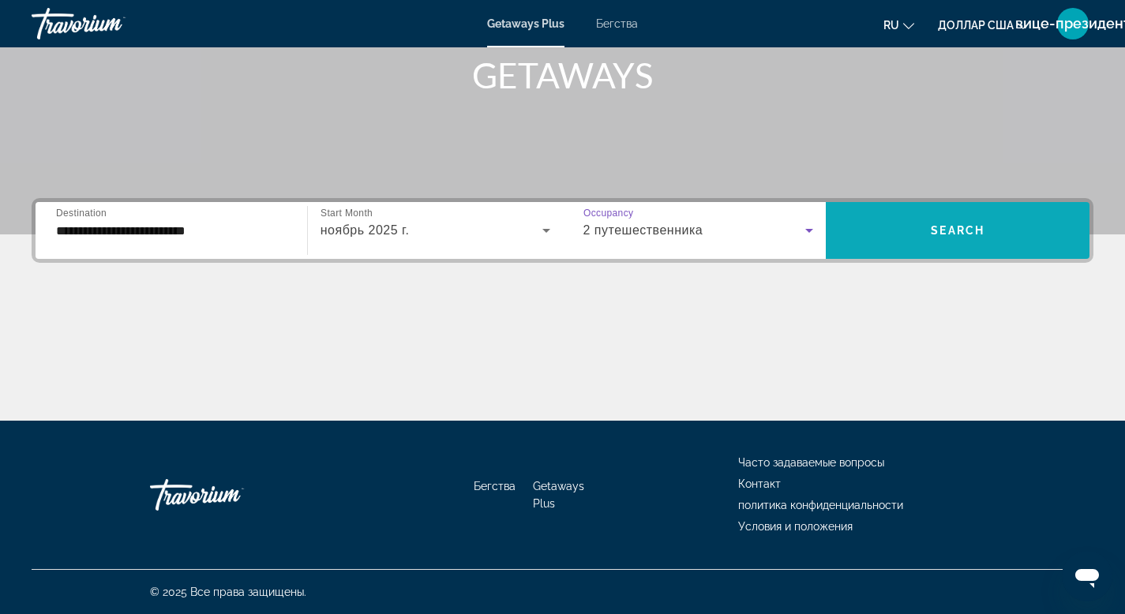
click at [899, 238] on span "Виджет поиска" at bounding box center [958, 231] width 264 height 38
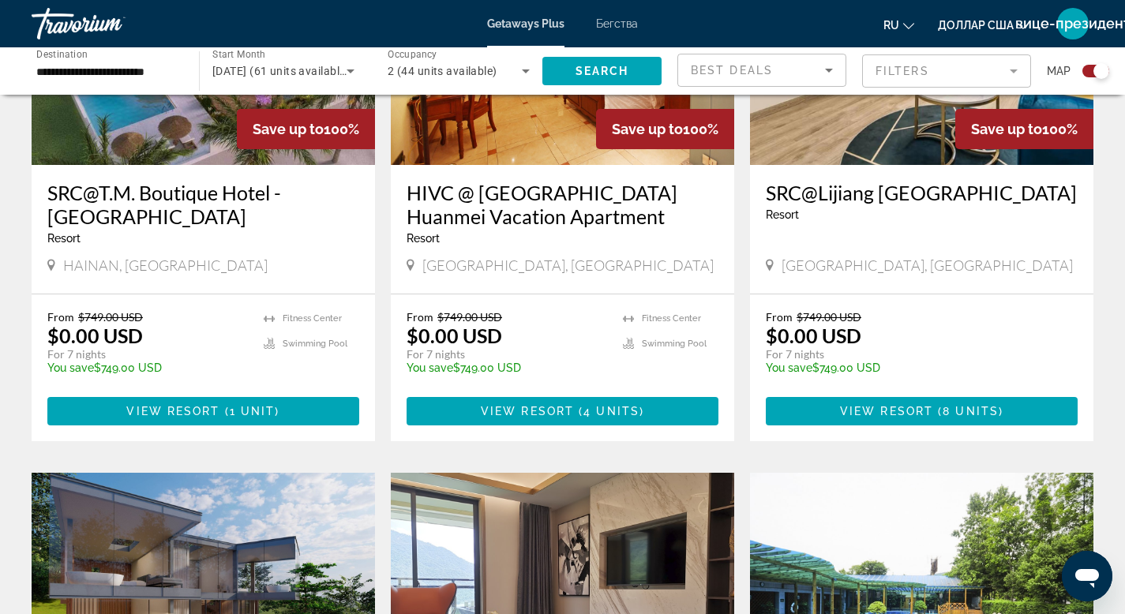
scroll to position [1367, 0]
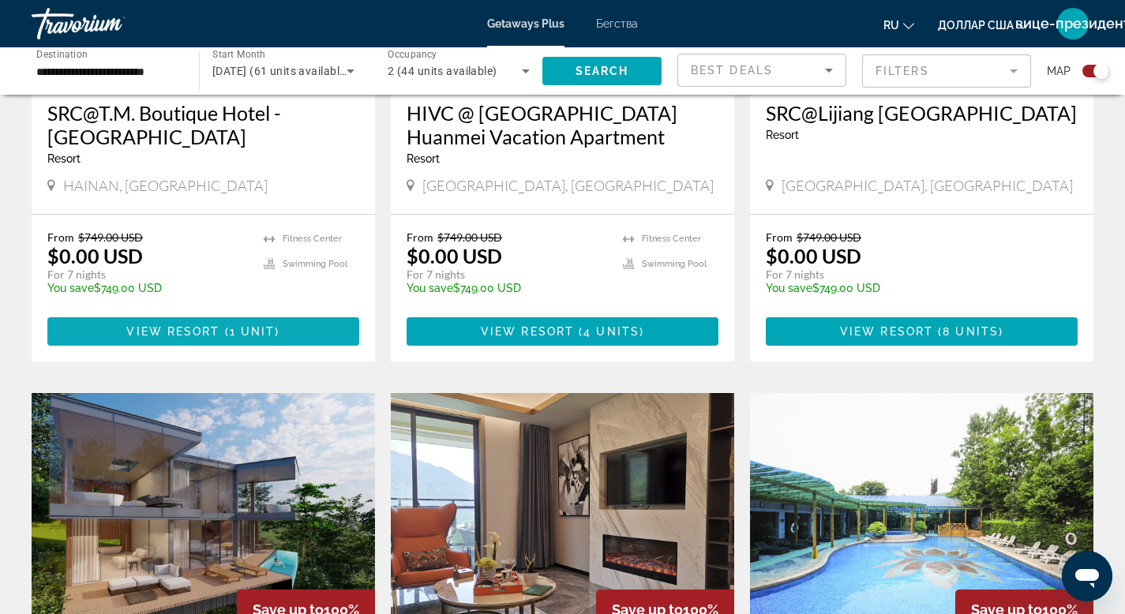
click at [190, 329] on span "View Resort" at bounding box center [172, 331] width 93 height 13
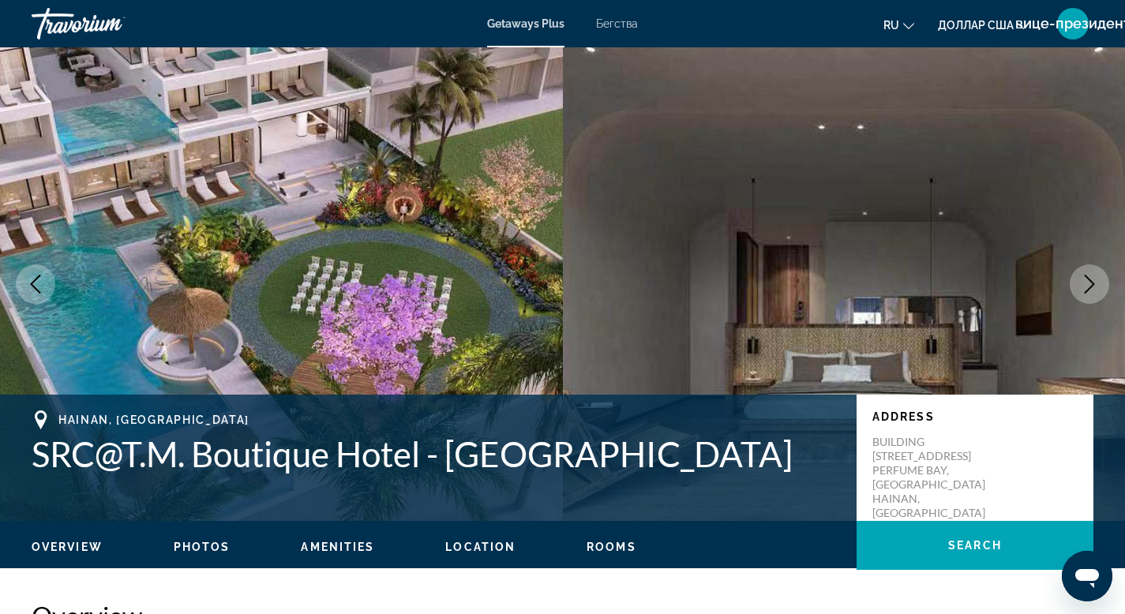
click at [906, 25] on icon "Изменить язык" at bounding box center [908, 26] width 11 height 11
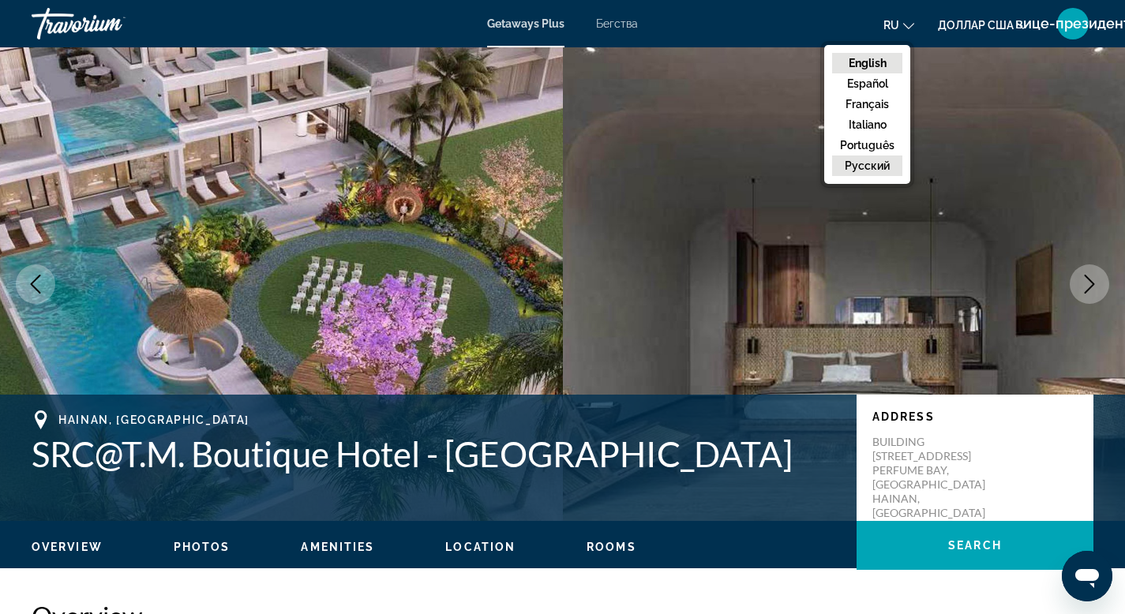
click at [880, 168] on button "русский" at bounding box center [867, 166] width 70 height 21
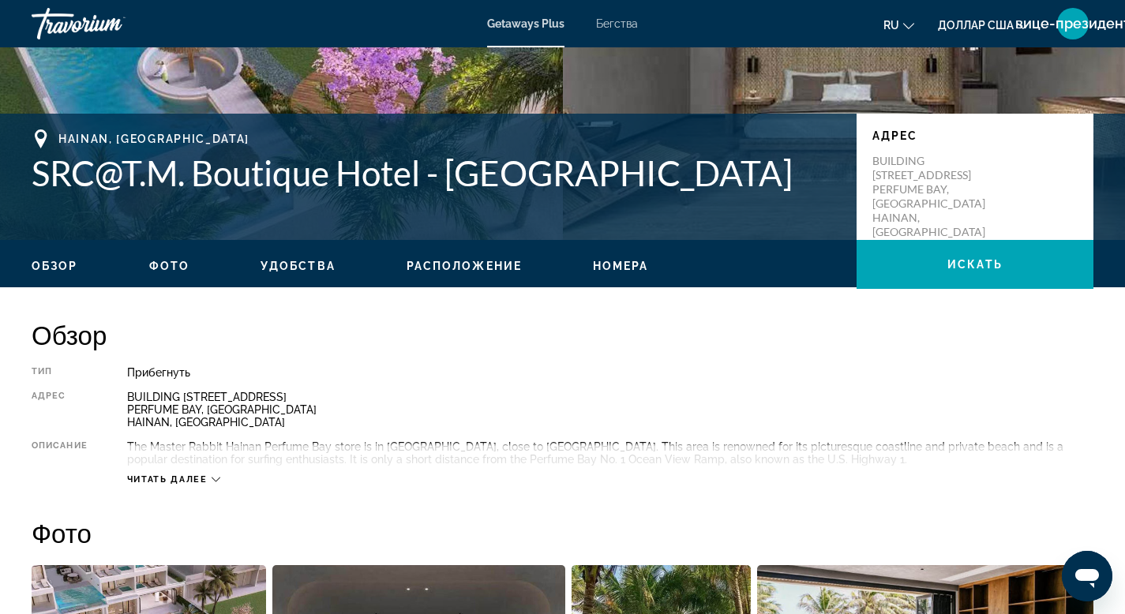
scroll to position [370, 0]
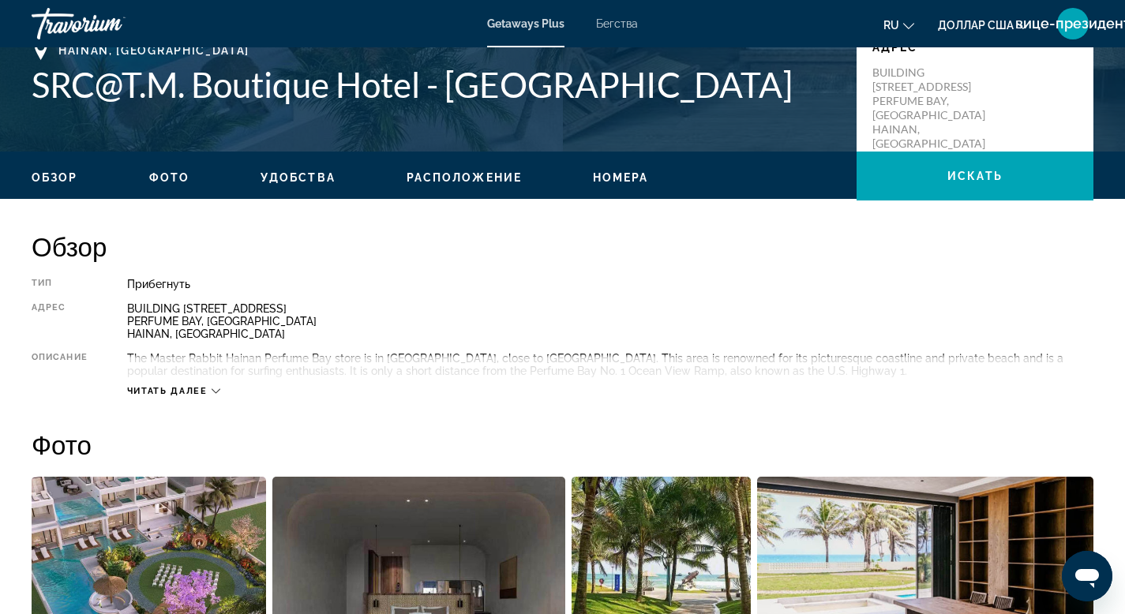
click at [457, 178] on span "Расположение" at bounding box center [464, 177] width 115 height 13
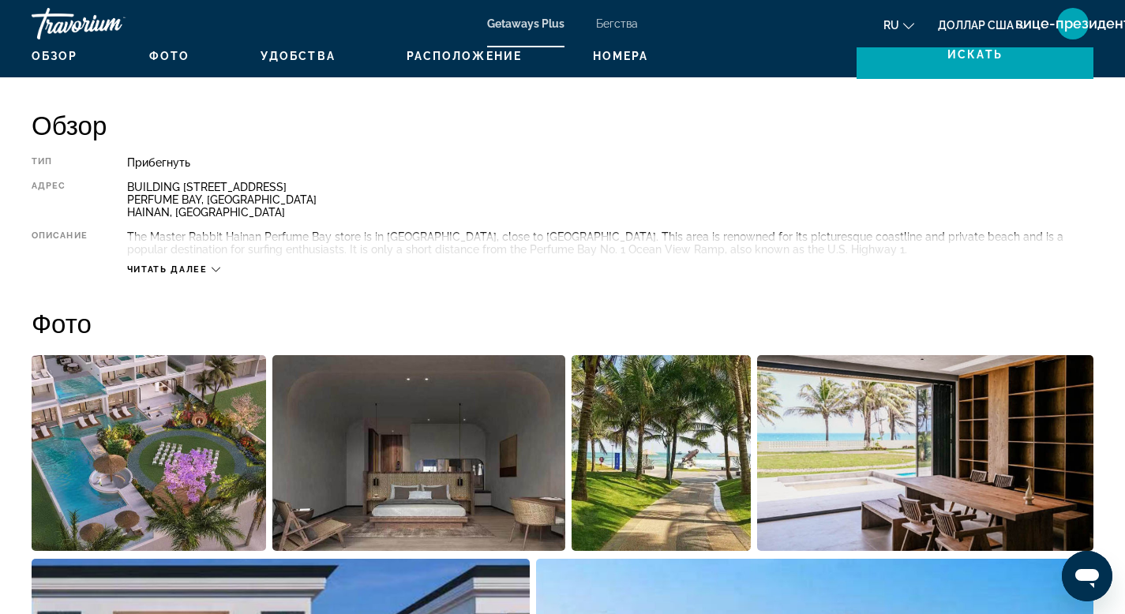
scroll to position [456, 0]
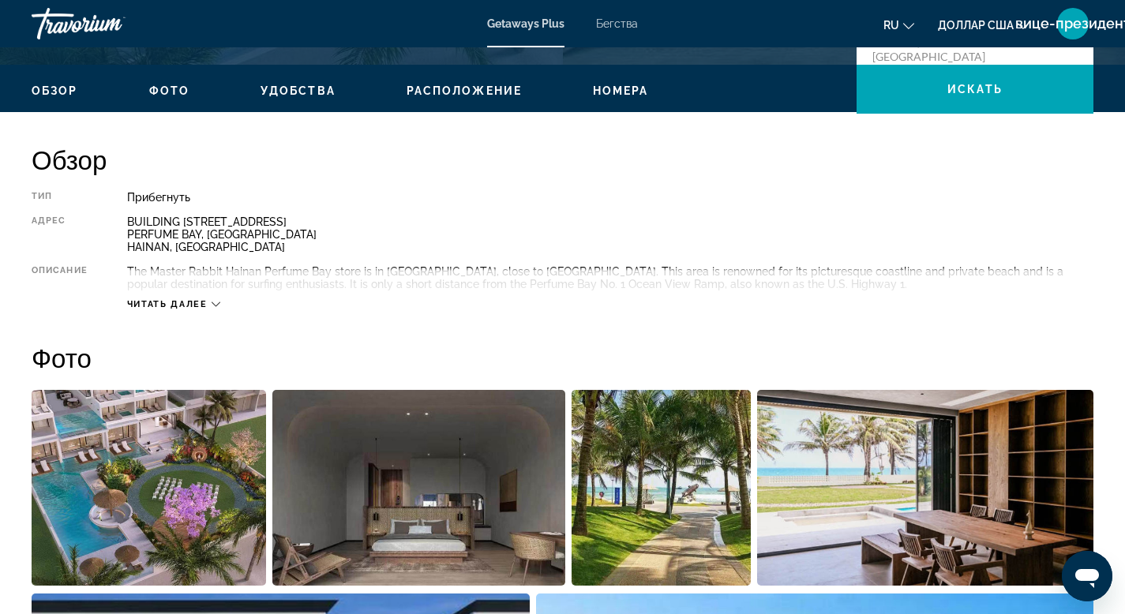
drag, startPoint x: 133, startPoint y: 269, endPoint x: 197, endPoint y: 287, distance: 66.5
click at [175, 280] on div "Читать далее" at bounding box center [610, 288] width 966 height 43
click at [218, 305] on icon "Основное содержание" at bounding box center [216, 304] width 9 height 9
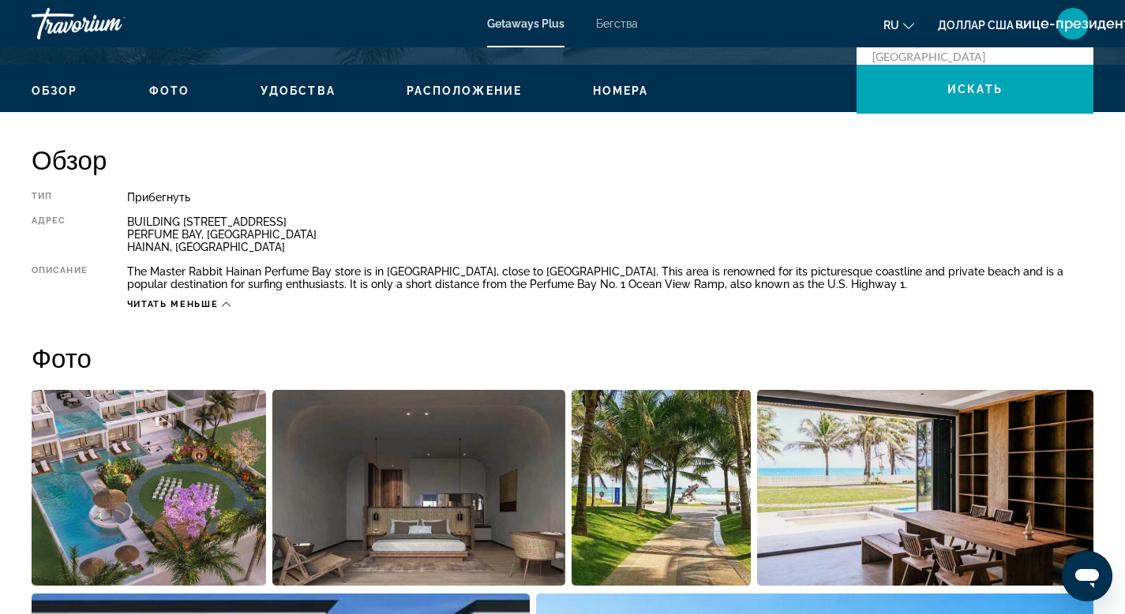
click at [122, 217] on div "Тип Прибегнуть Все включено Нет «все включено» Адрес BUILDING 15, BLOCK B PERFU…" at bounding box center [563, 250] width 1062 height 119
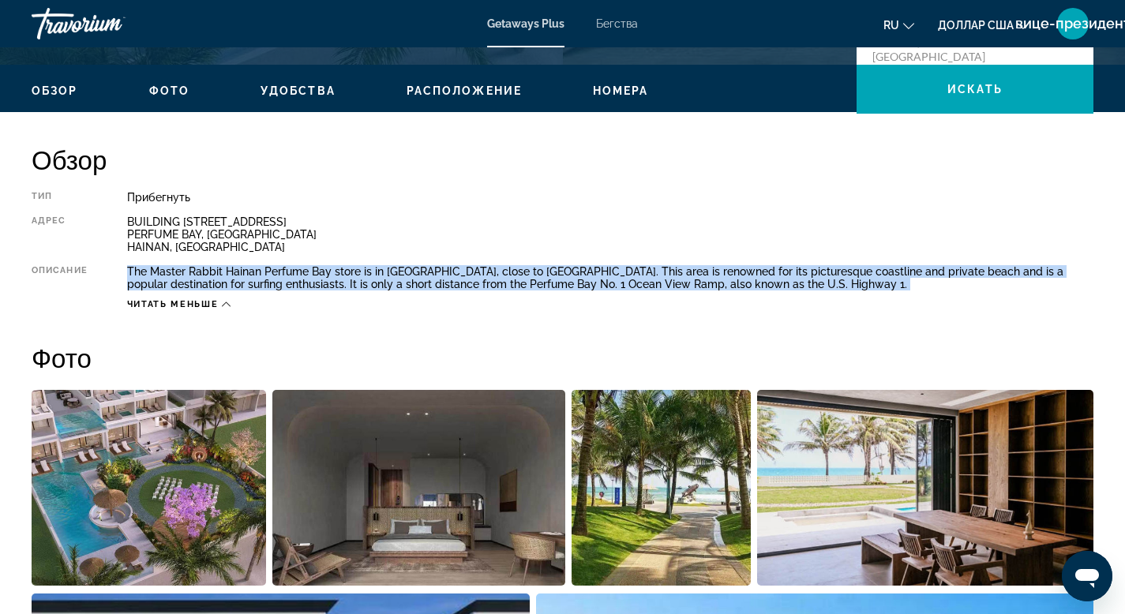
drag, startPoint x: 126, startPoint y: 271, endPoint x: 224, endPoint y: 295, distance: 100.9
click at [224, 295] on div "Тип Прибегнуть Все включено Нет «все включено» Адрес BUILDING 15, BLOCK B PERFU…" at bounding box center [563, 250] width 1062 height 119
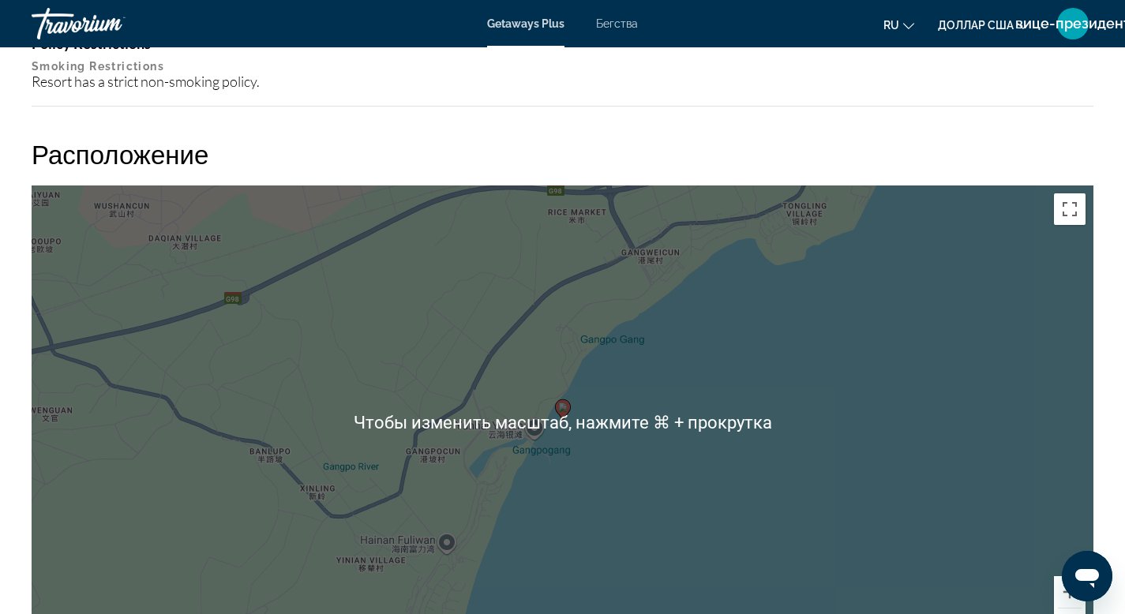
scroll to position [1650, 0]
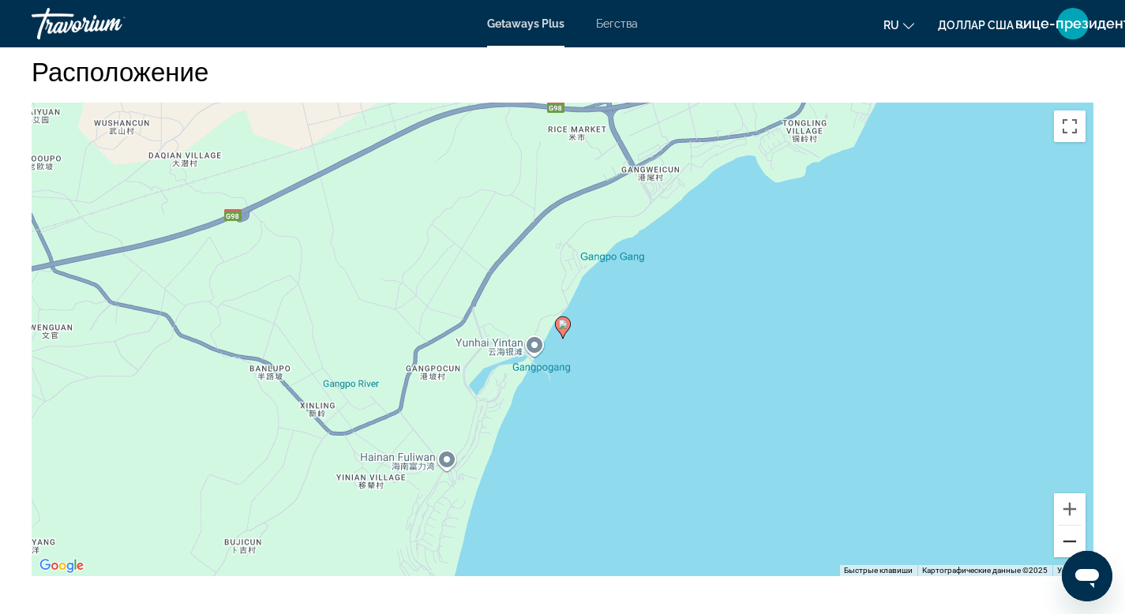
click at [1071, 541] on button "Уменьшить" at bounding box center [1070, 542] width 32 height 32
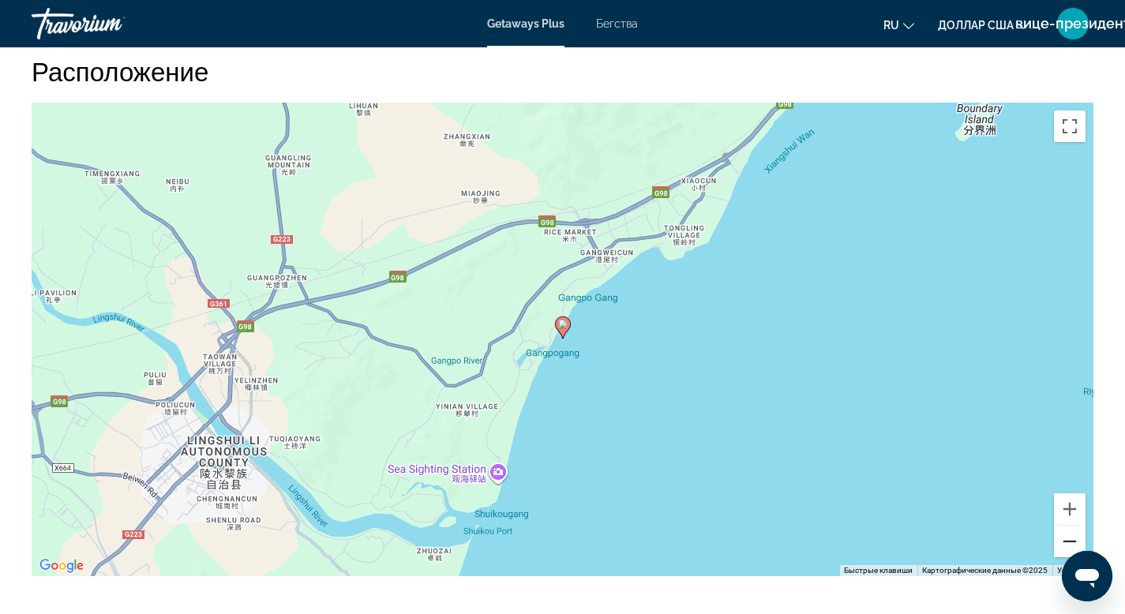
click at [1071, 541] on button "Уменьшить" at bounding box center [1070, 542] width 32 height 32
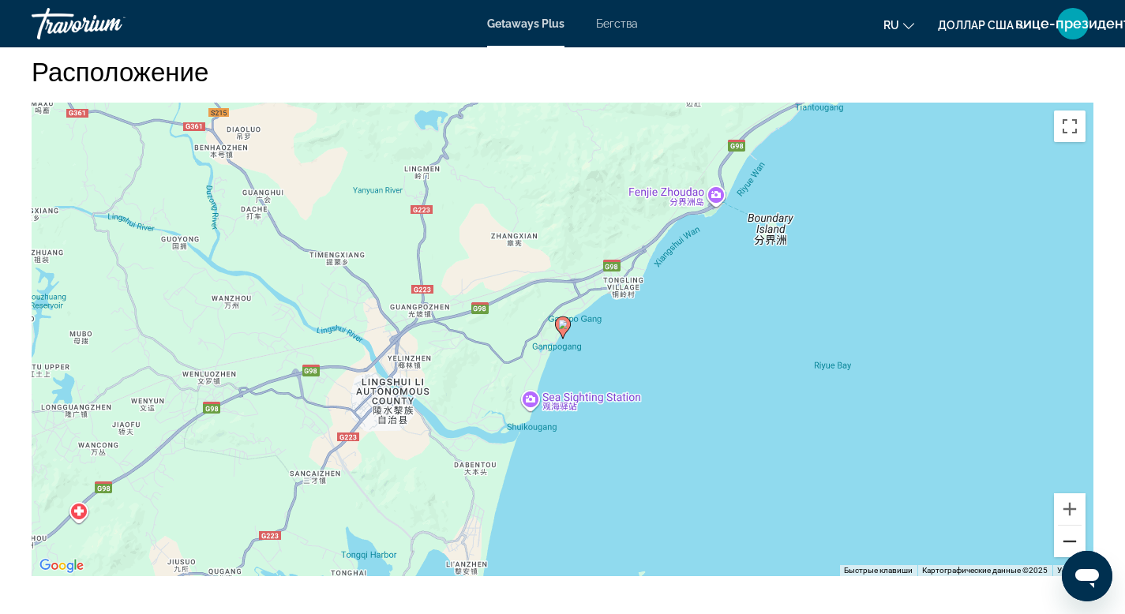
click at [1071, 541] on button "Уменьшить" at bounding box center [1070, 542] width 32 height 32
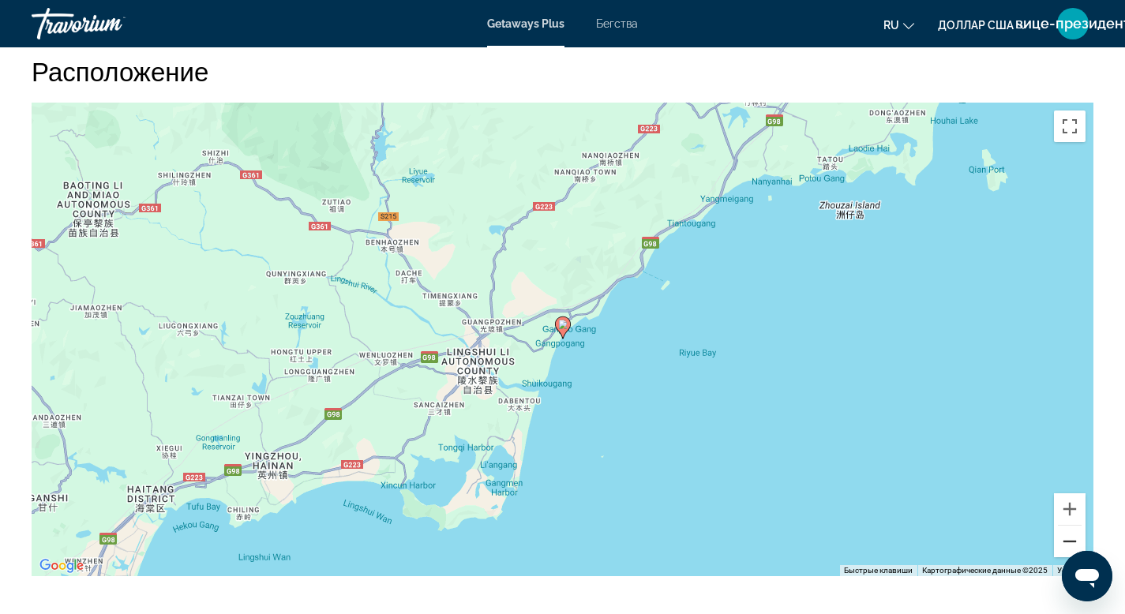
click at [1071, 541] on button "Уменьшить" at bounding box center [1070, 542] width 32 height 32
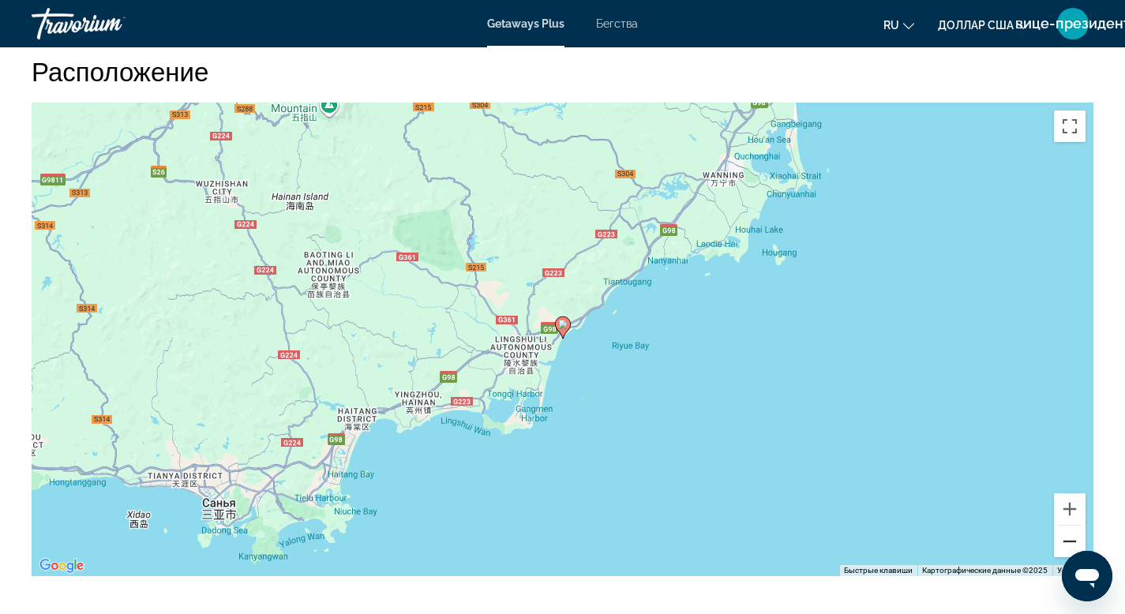
click at [1071, 541] on button "Уменьшить" at bounding box center [1070, 542] width 32 height 32
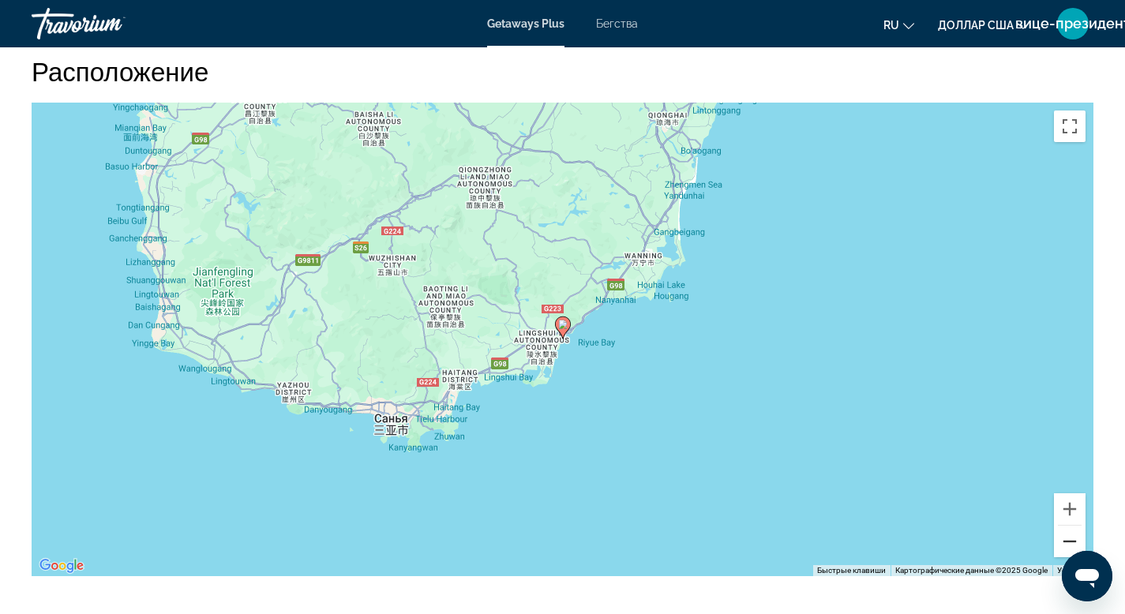
click at [1071, 541] on button "Уменьшить" at bounding box center [1070, 542] width 32 height 32
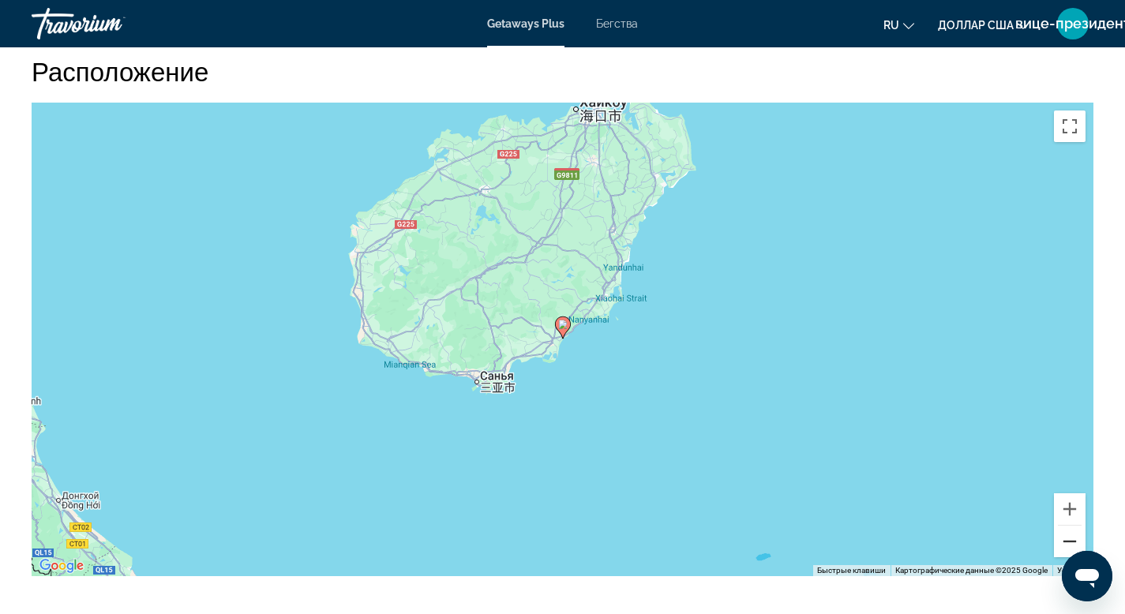
click at [1069, 542] on button "Уменьшить" at bounding box center [1070, 542] width 32 height 32
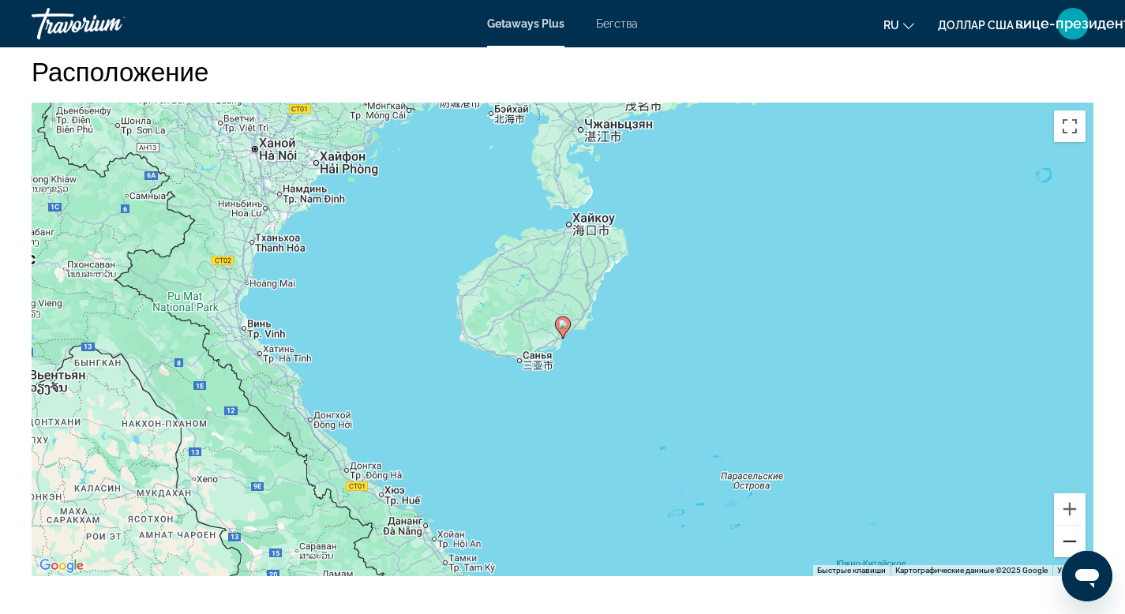
click at [1069, 542] on button "Уменьшить" at bounding box center [1070, 542] width 32 height 32
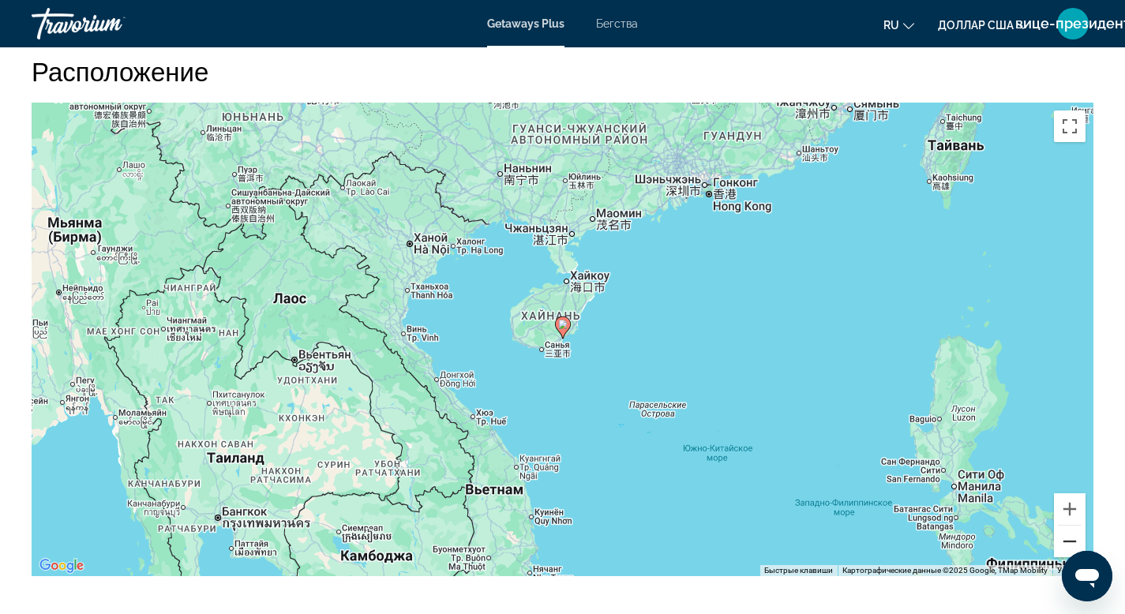
scroll to position [1687, 0]
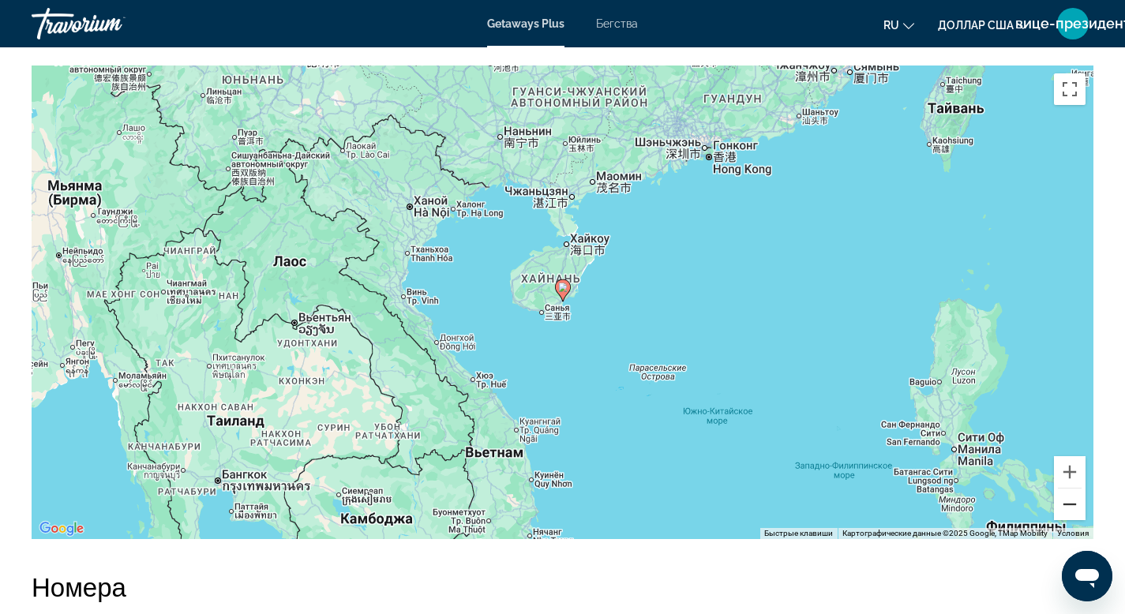
click at [1074, 502] on button "Уменьшить" at bounding box center [1070, 505] width 32 height 32
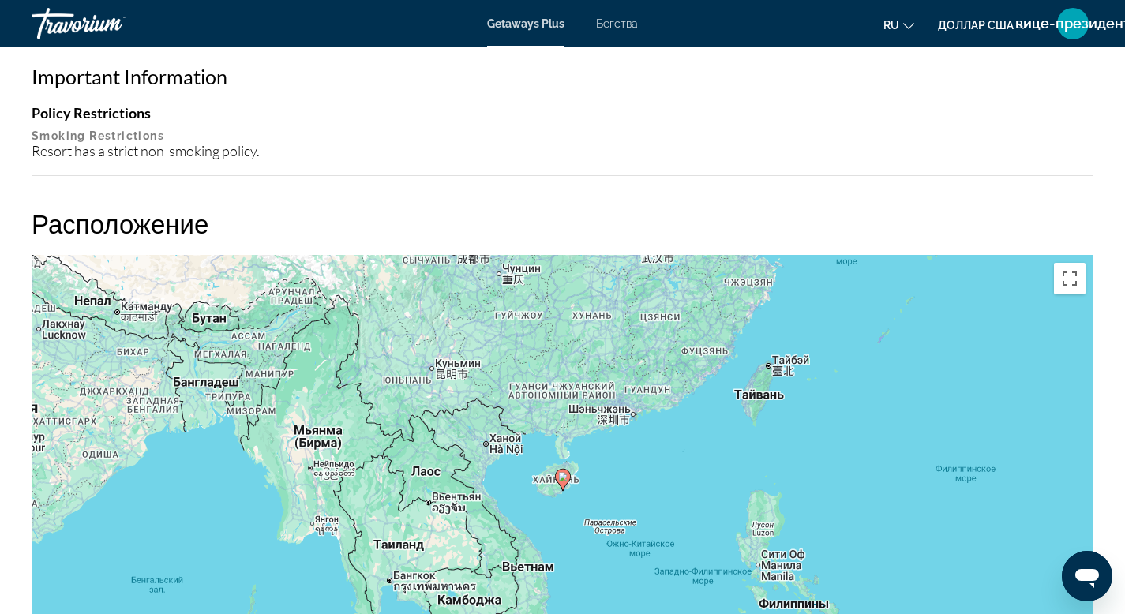
scroll to position [1495, 0]
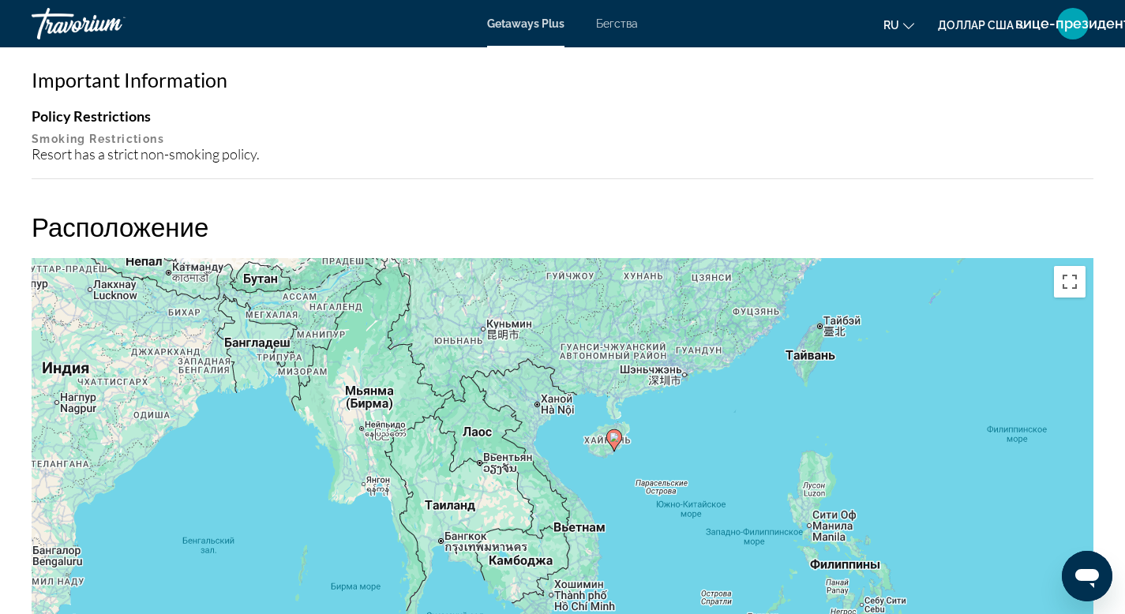
drag, startPoint x: 742, startPoint y: 472, endPoint x: 790, endPoint y: 425, distance: 67.6
click at [790, 425] on div "Чтобы активировать перетаскивание с помощью клавиатуры, нажмите Alt + Ввод. Пос…" at bounding box center [563, 495] width 1062 height 474
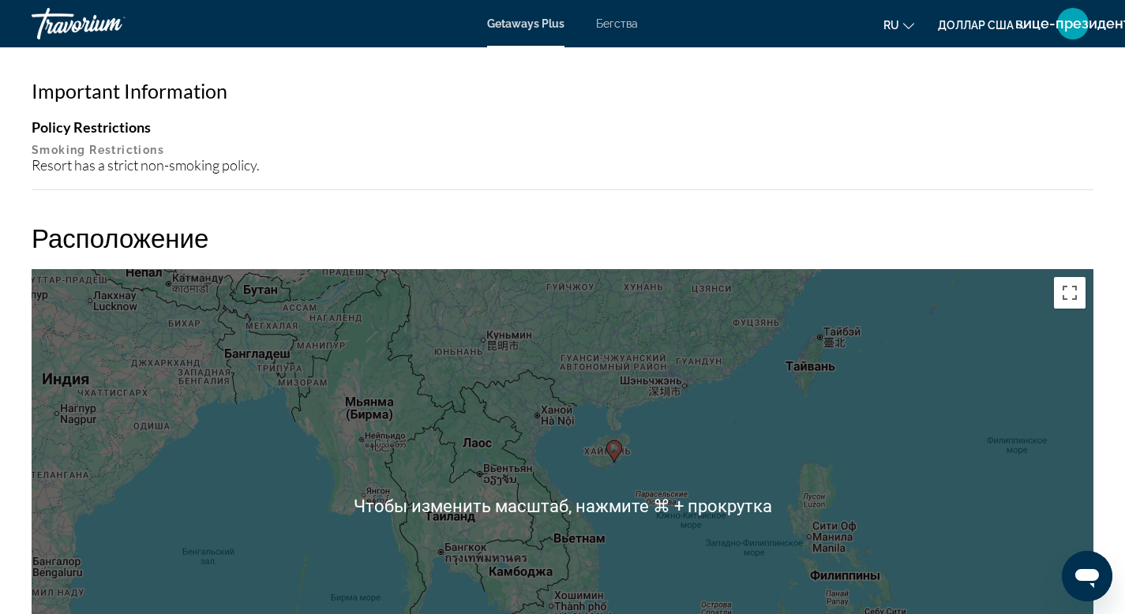
scroll to position [1483, 0]
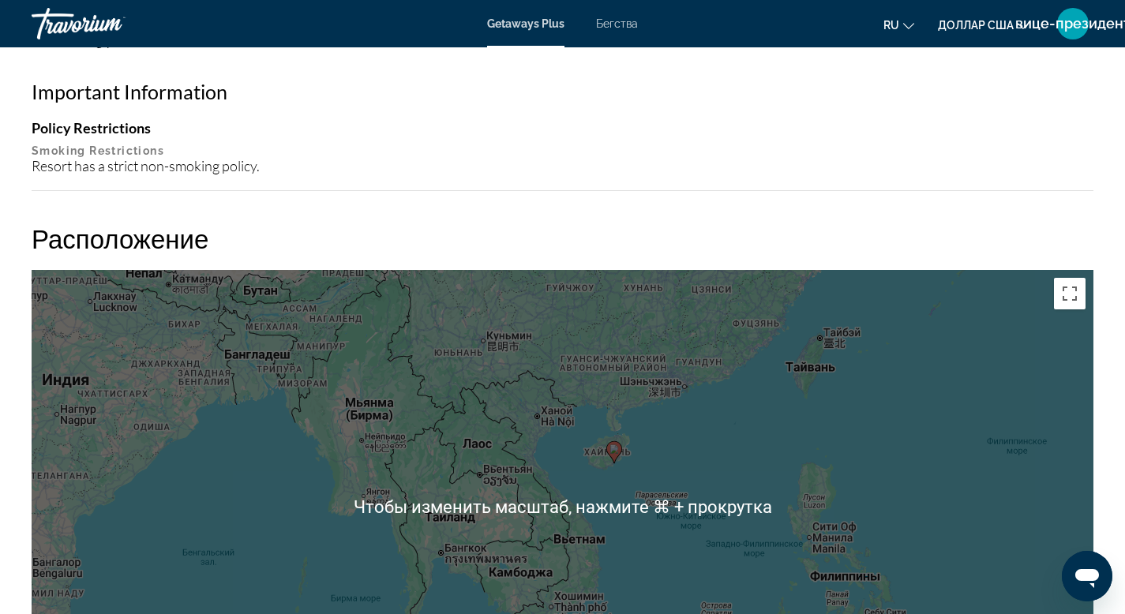
click at [792, 427] on div "Чтобы активировать перетаскивание с помощью клавиатуры, нажмите Alt + Ввод. Пос…" at bounding box center [563, 507] width 1062 height 474
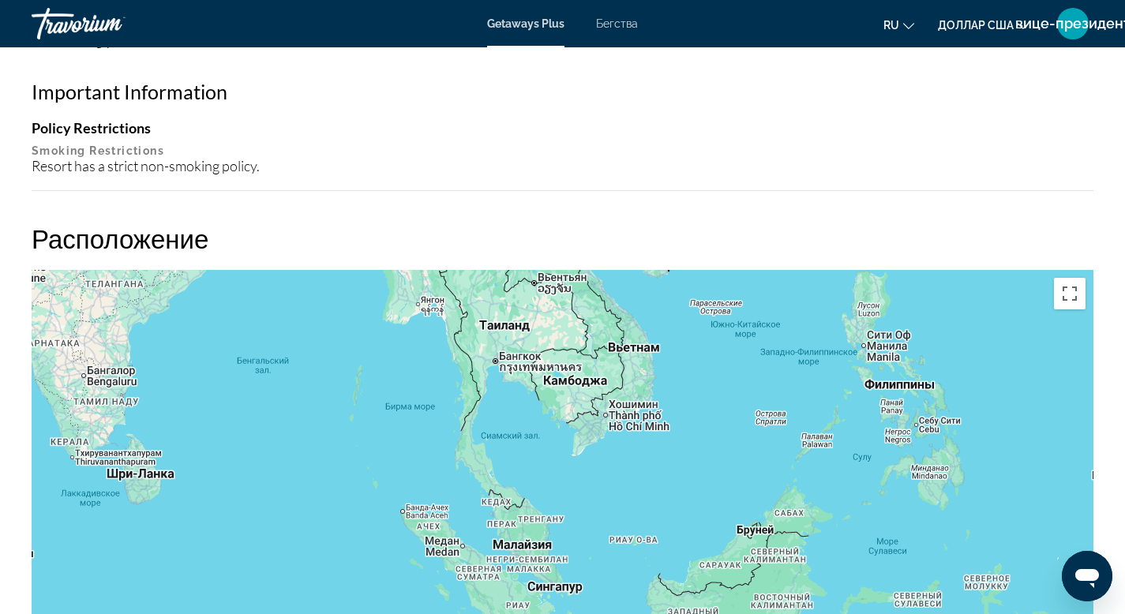
drag, startPoint x: 769, startPoint y: 482, endPoint x: 823, endPoint y: 292, distance: 197.9
click at [823, 292] on div "Чтобы активировать перетаскивание с помощью клавиатуры, нажмите Alt + Ввод. Пос…" at bounding box center [563, 507] width 1062 height 474
click at [837, 278] on div "Чтобы активировать перетаскивание с помощью клавиатуры, нажмите Alt + Ввод. Пос…" at bounding box center [563, 507] width 1062 height 474
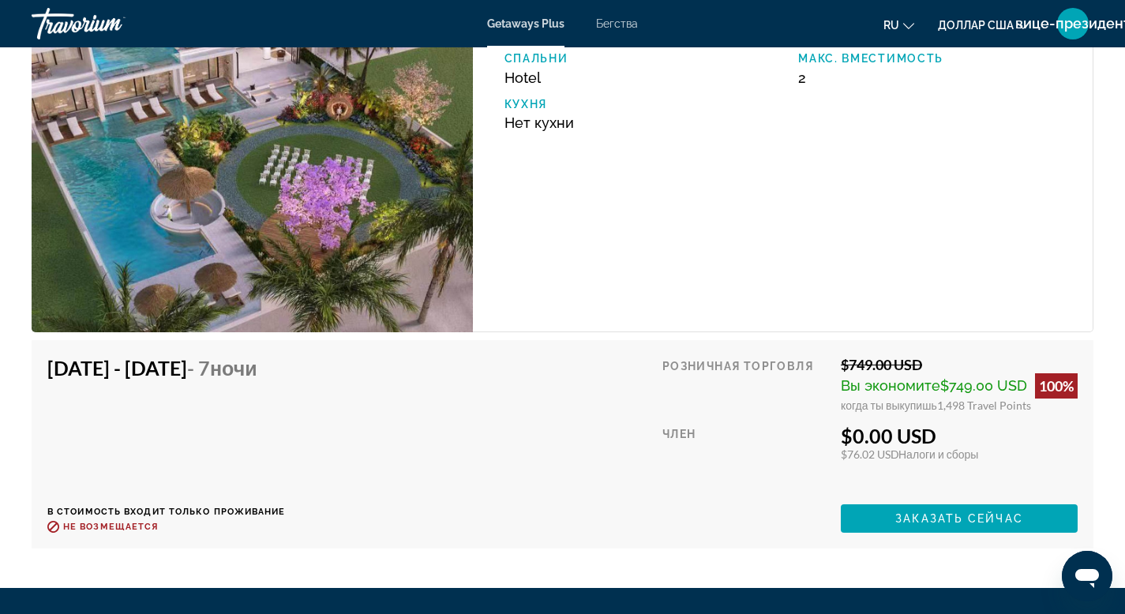
drag, startPoint x: 750, startPoint y: 404, endPoint x: 898, endPoint y: 610, distance: 253.5
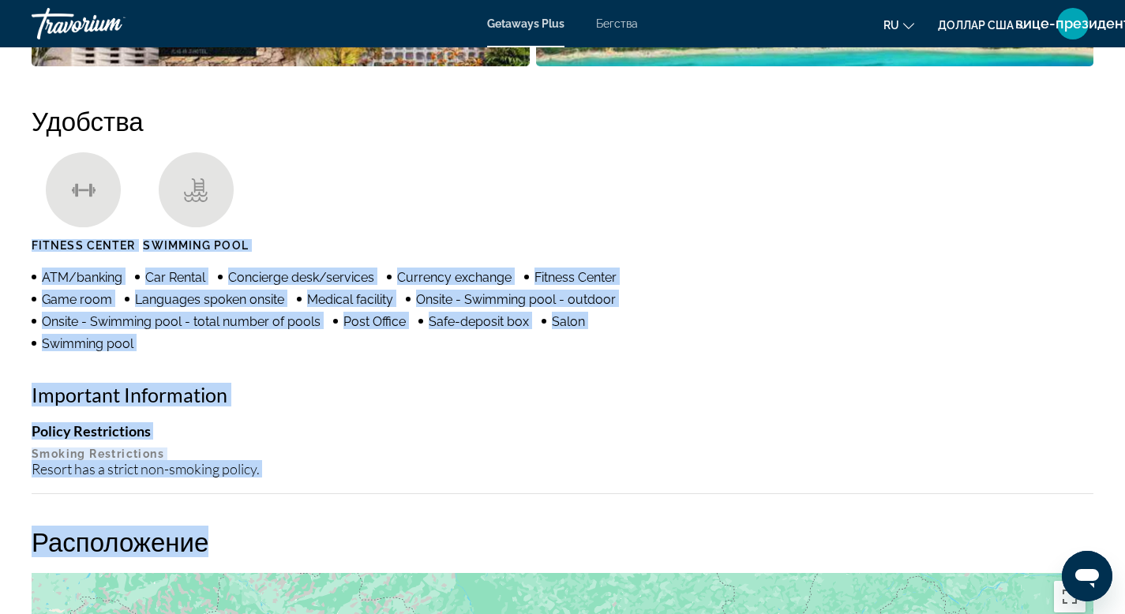
scroll to position [1182, 0]
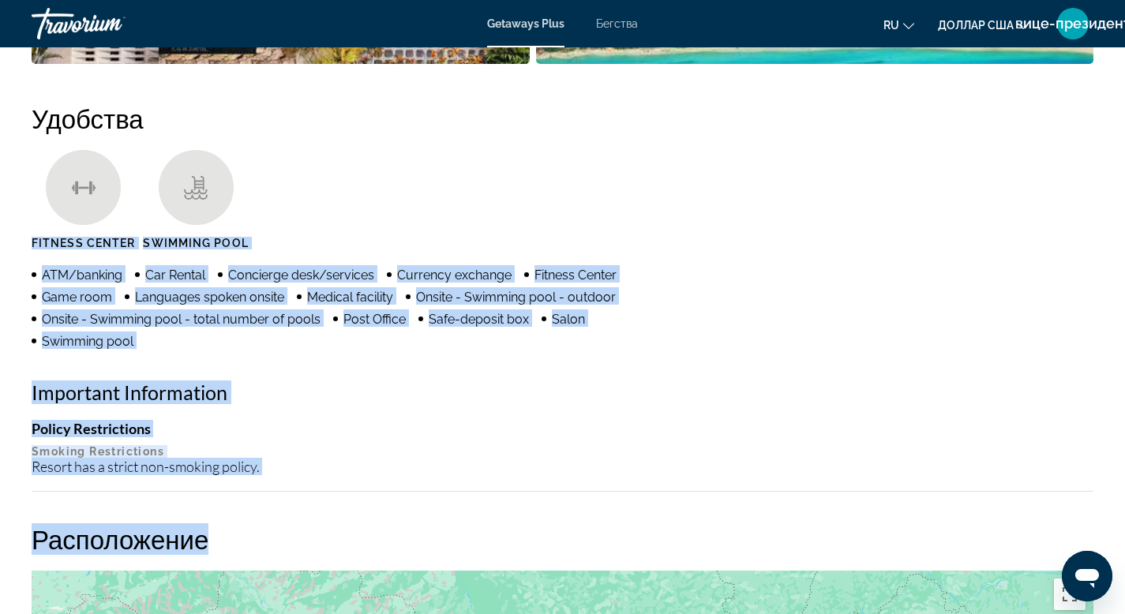
drag, startPoint x: 32, startPoint y: 374, endPoint x: 249, endPoint y: 527, distance: 265.9
click at [249, 527] on div "Обзор Тип Прибегнуть Все включено Нет «все включено» Адрес BUILDING 15, BLOCK B…" at bounding box center [563, 567] width 1078 height 2298
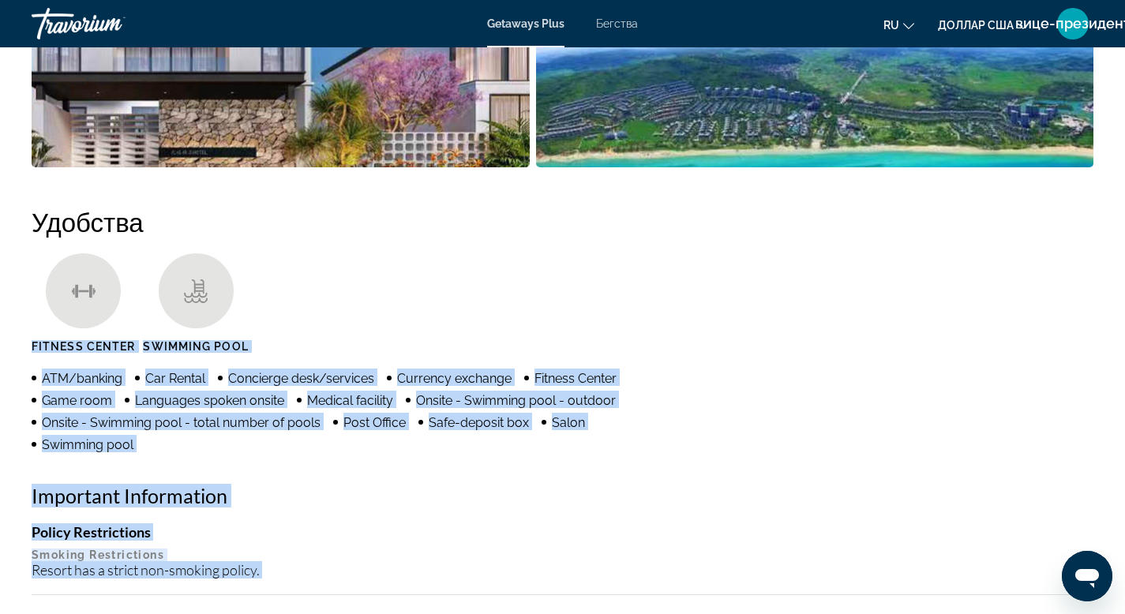
scroll to position [755, 0]
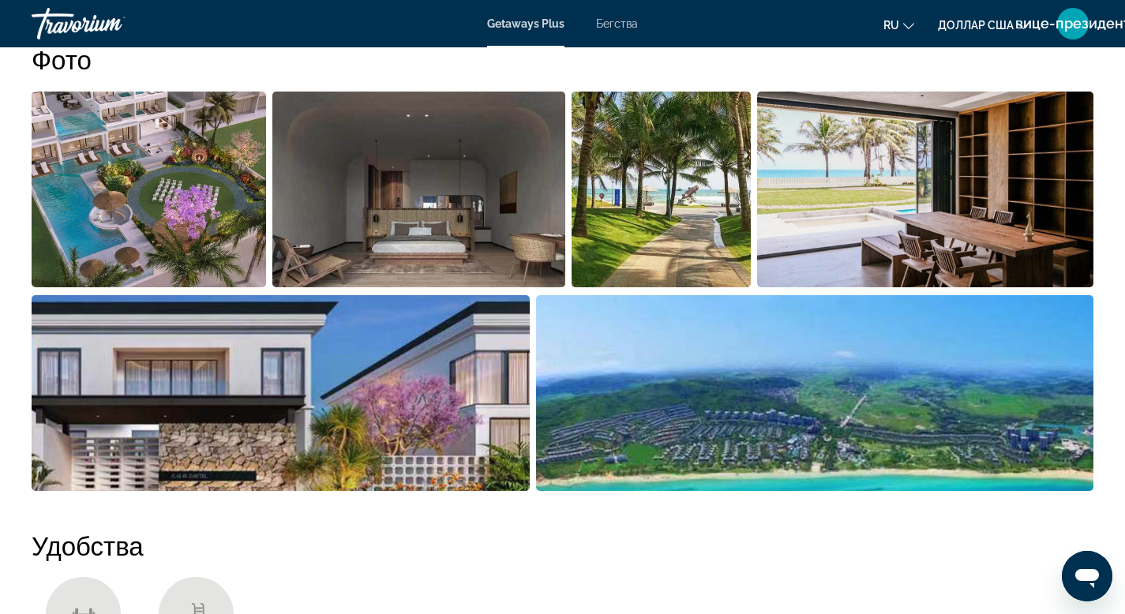
click at [181, 208] on img "Open full-screen image slider" at bounding box center [149, 190] width 234 height 196
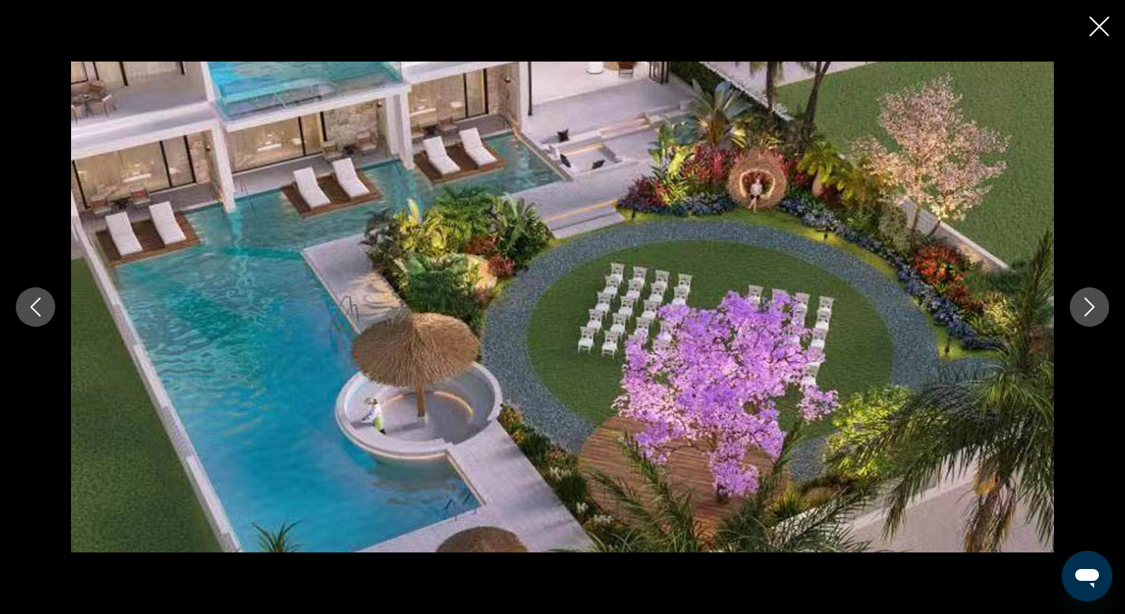
click at [1090, 305] on icon "Next image" at bounding box center [1090, 307] width 10 height 19
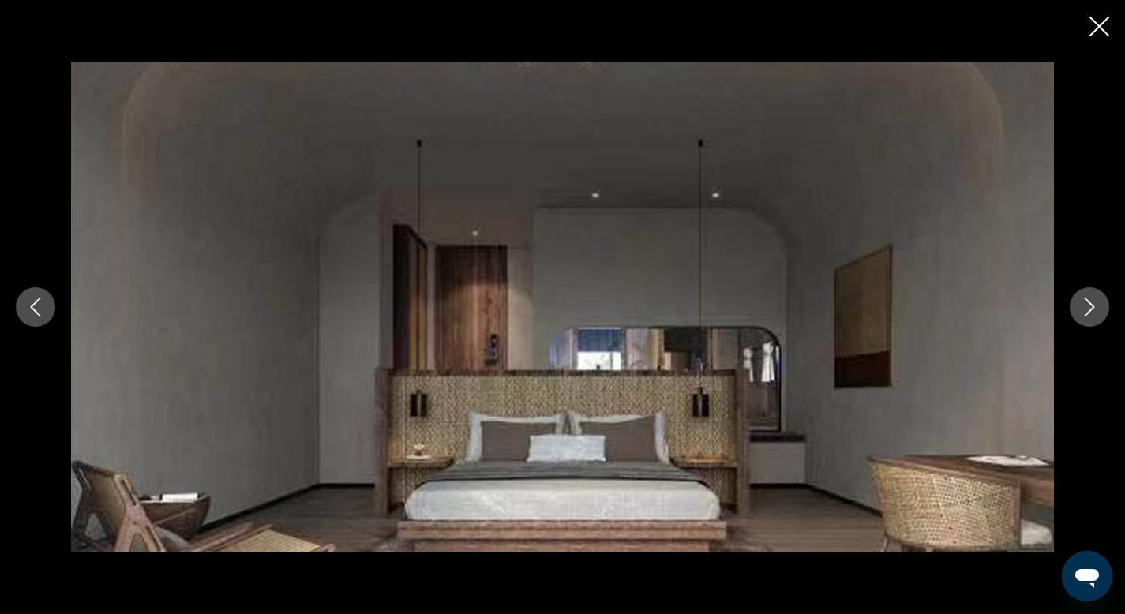
click at [1090, 305] on icon "Next image" at bounding box center [1090, 307] width 10 height 19
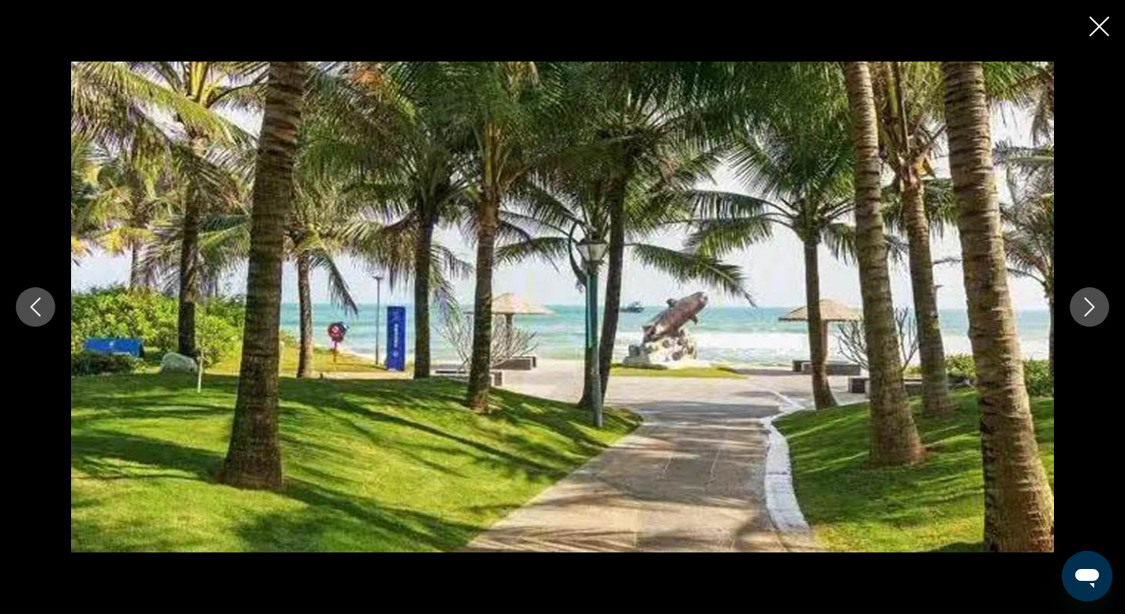
click at [1090, 305] on icon "Next image" at bounding box center [1090, 307] width 10 height 19
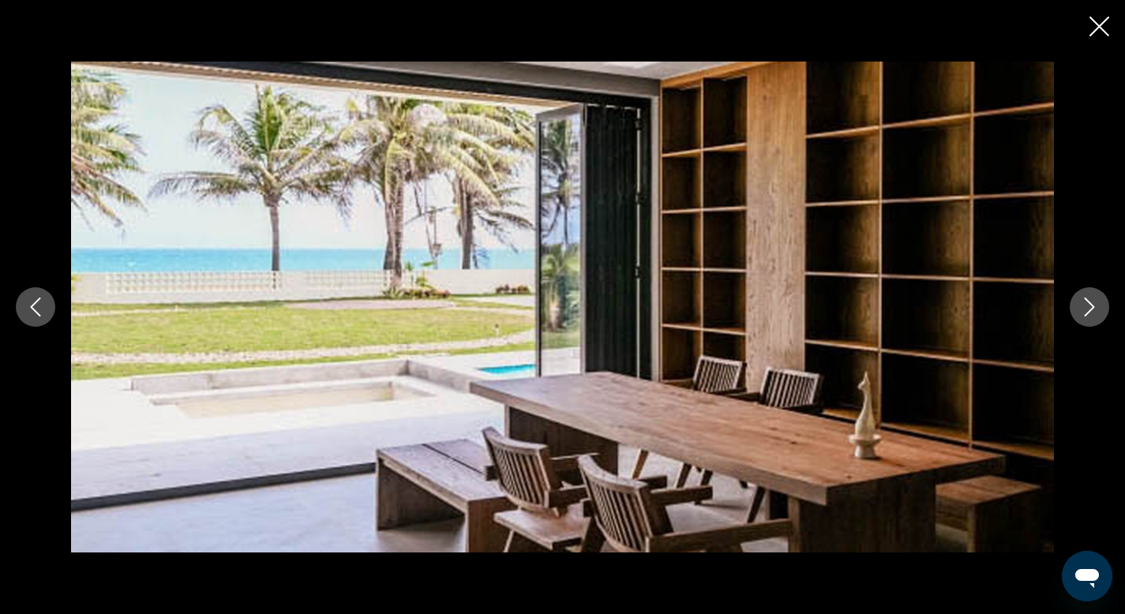
click at [1090, 305] on icon "Next image" at bounding box center [1090, 307] width 10 height 19
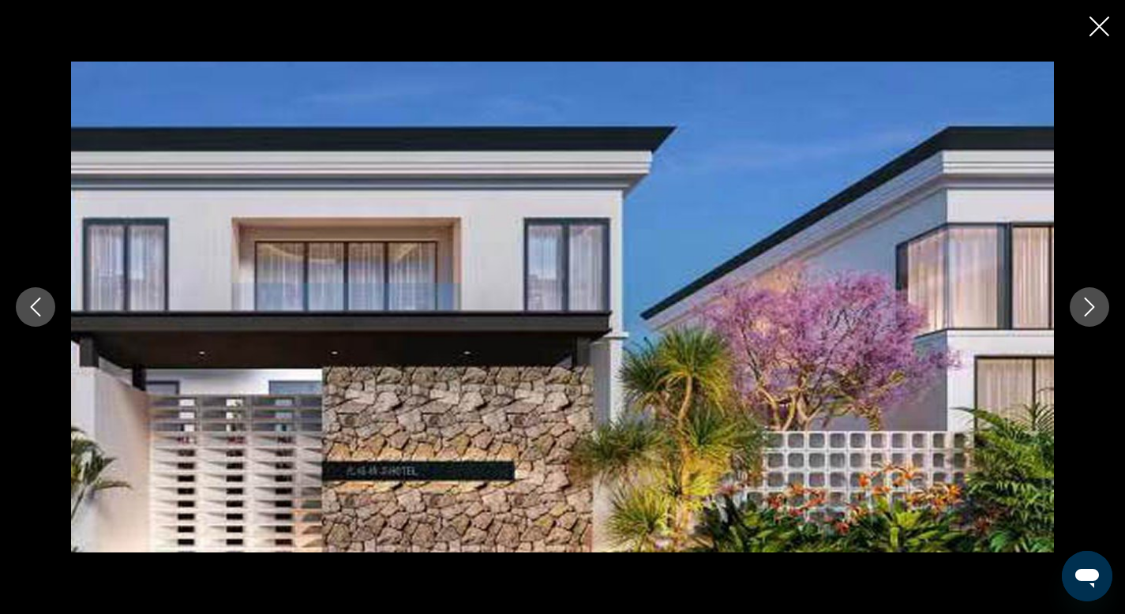
click at [1090, 305] on icon "Next image" at bounding box center [1090, 307] width 10 height 19
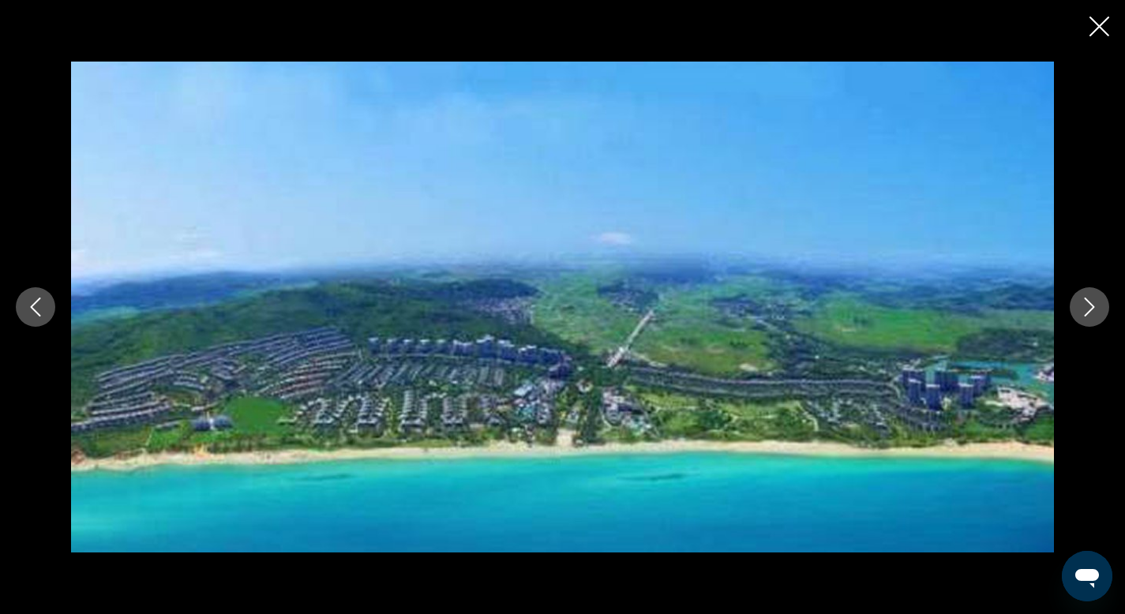
click at [1090, 305] on icon "Next image" at bounding box center [1090, 307] width 10 height 19
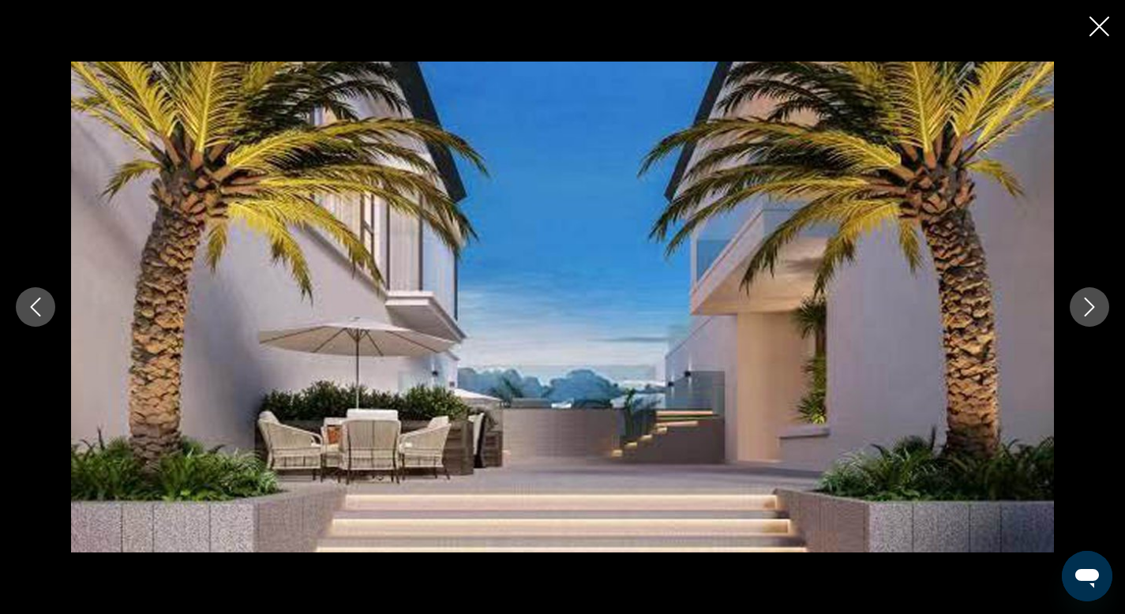
click at [1090, 305] on icon "Next image" at bounding box center [1090, 307] width 10 height 19
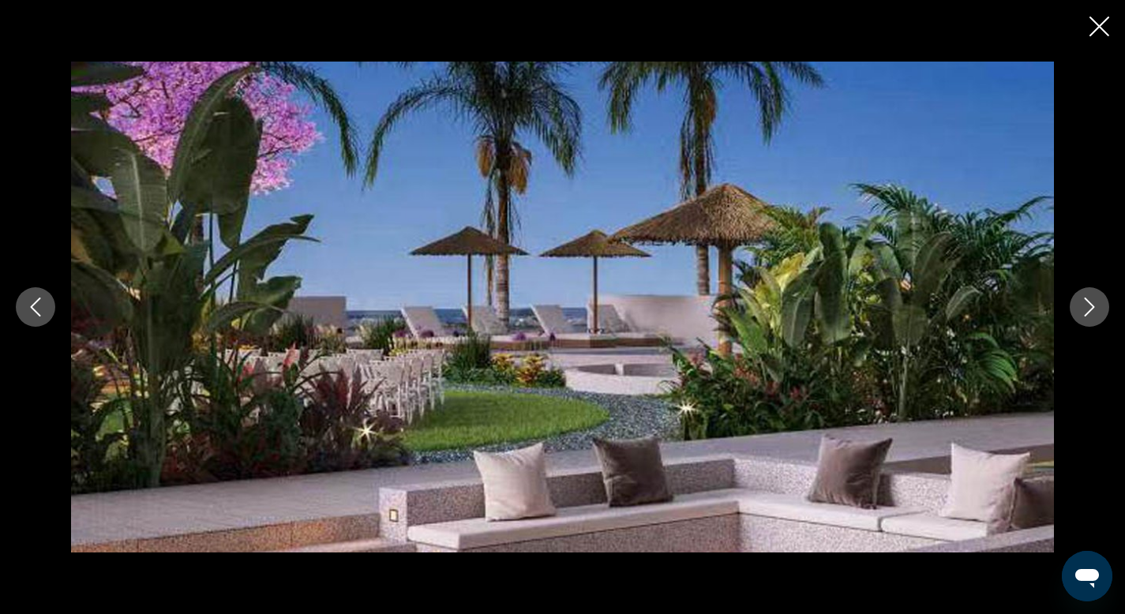
click at [1090, 305] on icon "Next image" at bounding box center [1089, 307] width 19 height 19
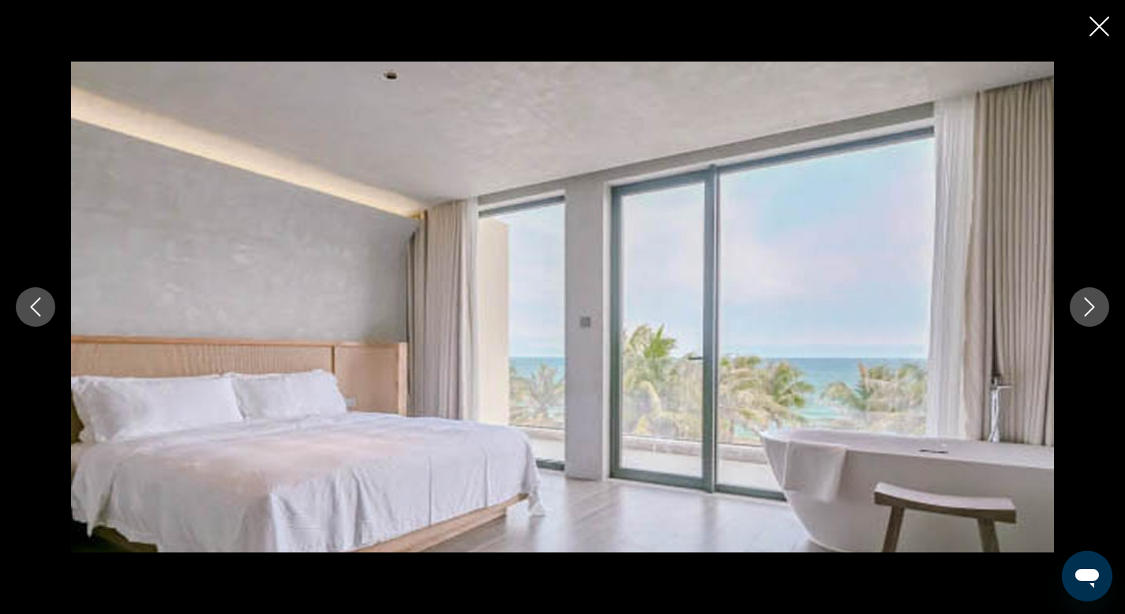
click at [1090, 305] on icon "Next image" at bounding box center [1089, 307] width 19 height 19
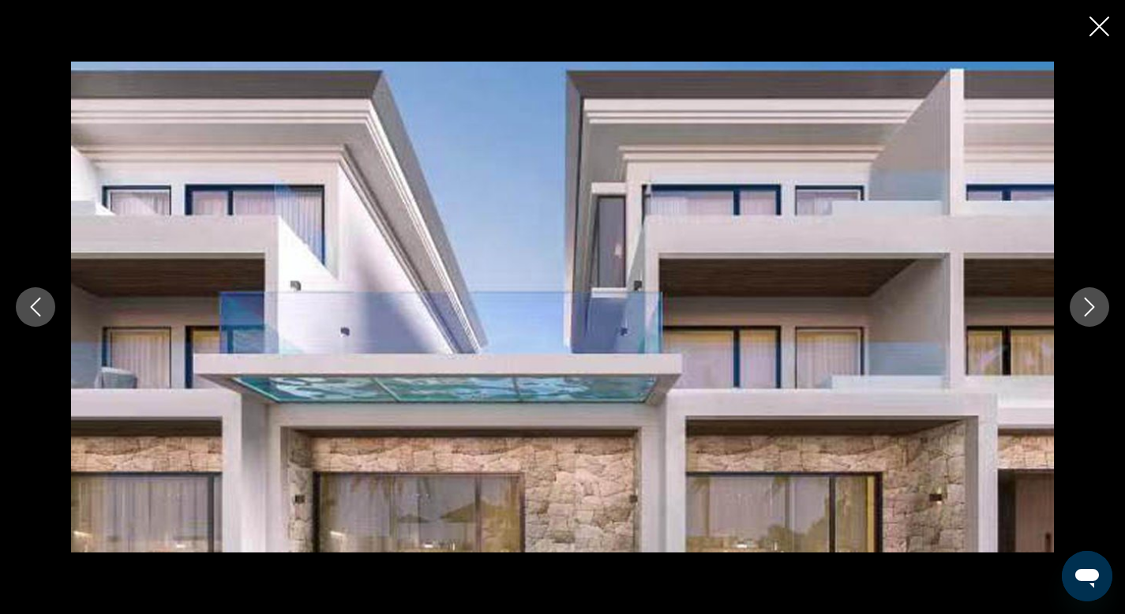
click at [1090, 305] on icon "Next image" at bounding box center [1089, 307] width 19 height 19
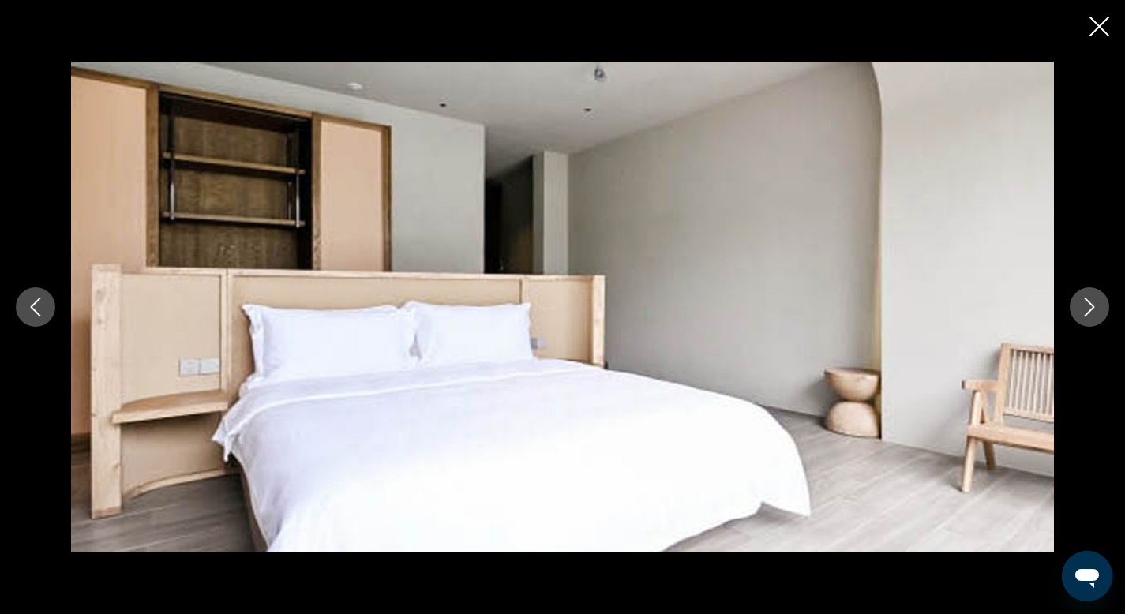
click at [1090, 305] on icon "Next image" at bounding box center [1089, 307] width 19 height 19
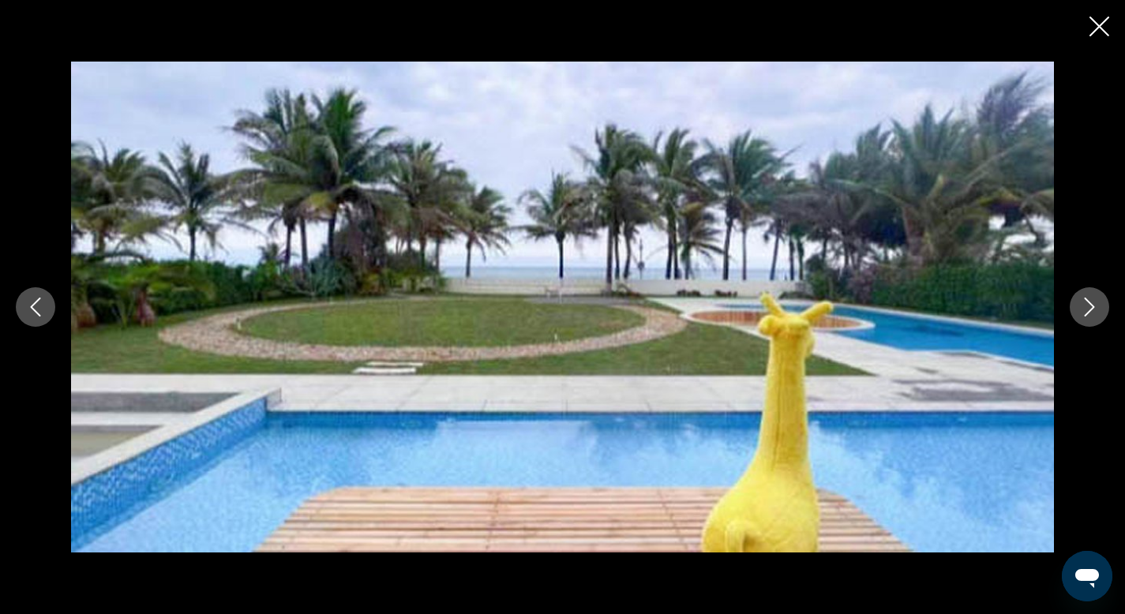
click at [1090, 305] on icon "Next image" at bounding box center [1089, 307] width 19 height 19
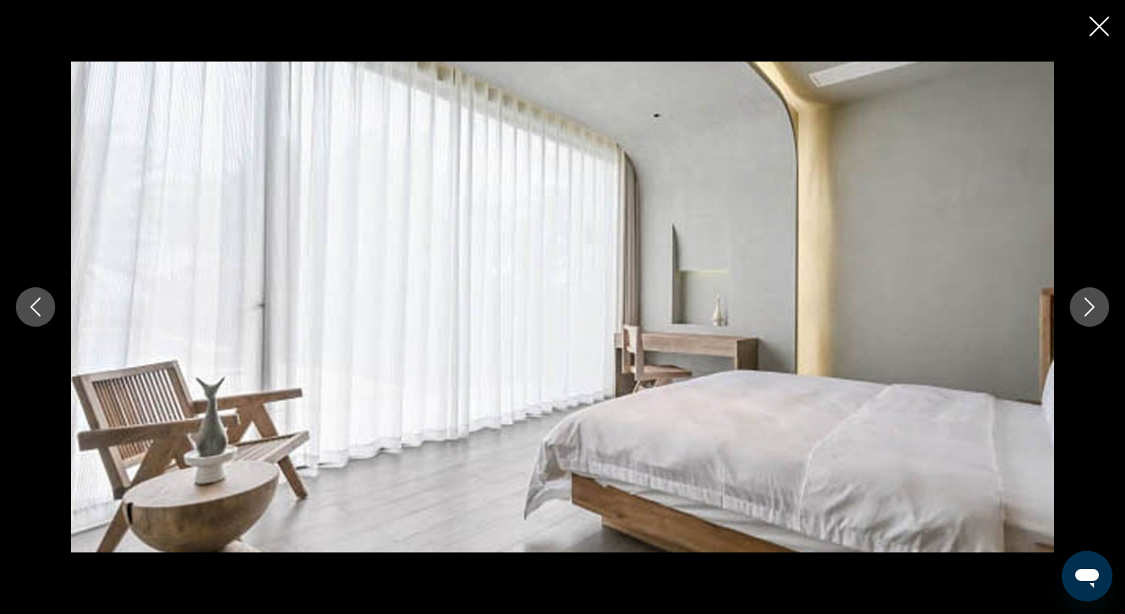
click at [1090, 305] on icon "Next image" at bounding box center [1089, 307] width 19 height 19
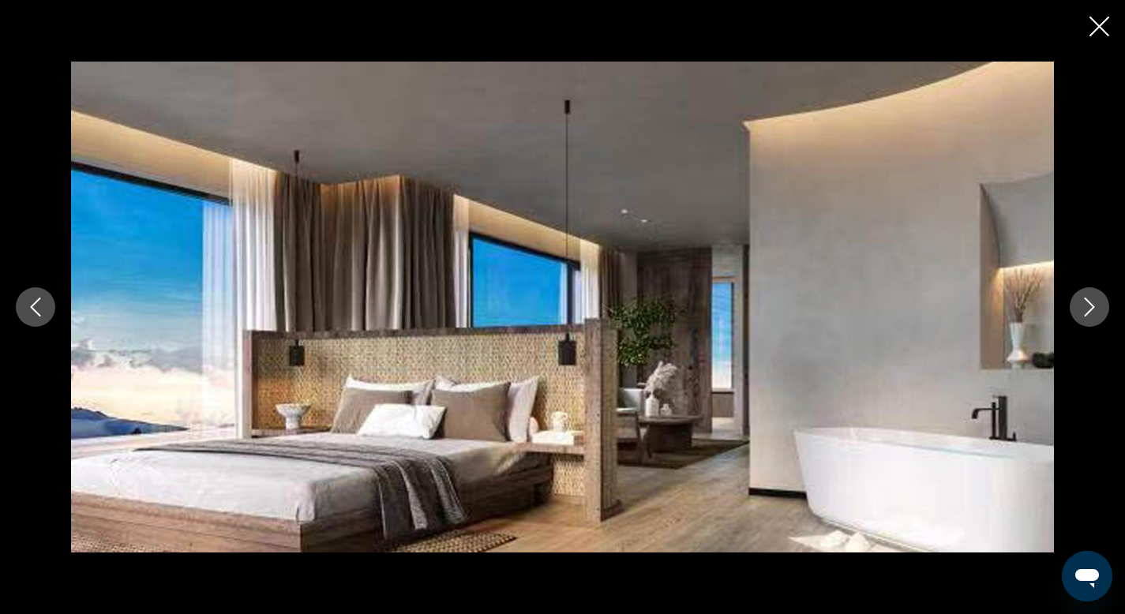
click at [1090, 305] on icon "Next image" at bounding box center [1089, 307] width 19 height 19
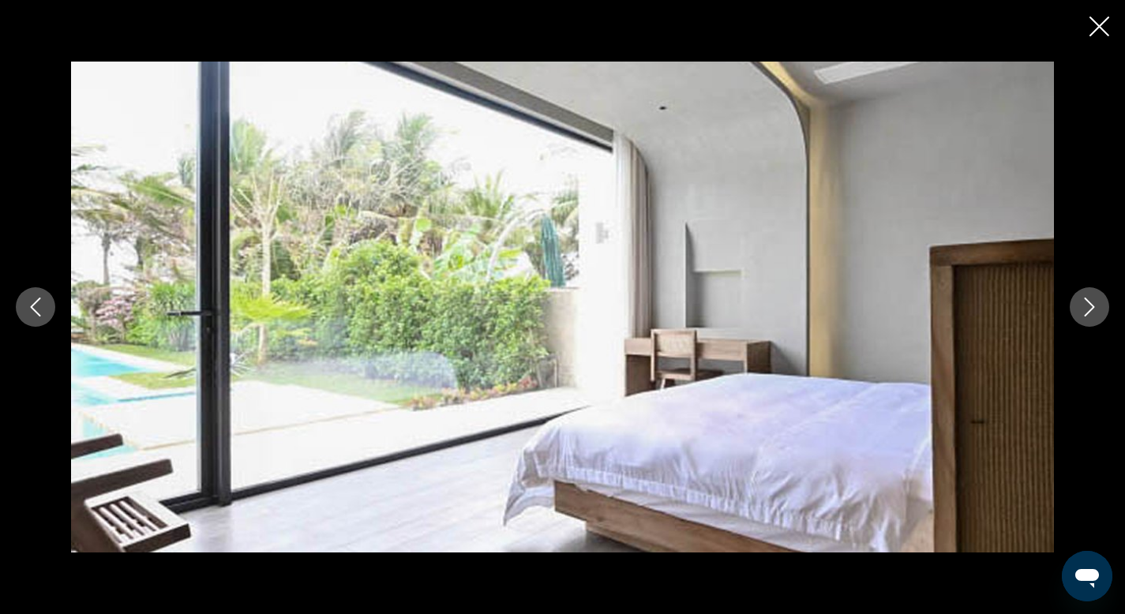
click at [1090, 305] on icon "Next image" at bounding box center [1089, 307] width 19 height 19
